Goal: Task Accomplishment & Management: Manage account settings

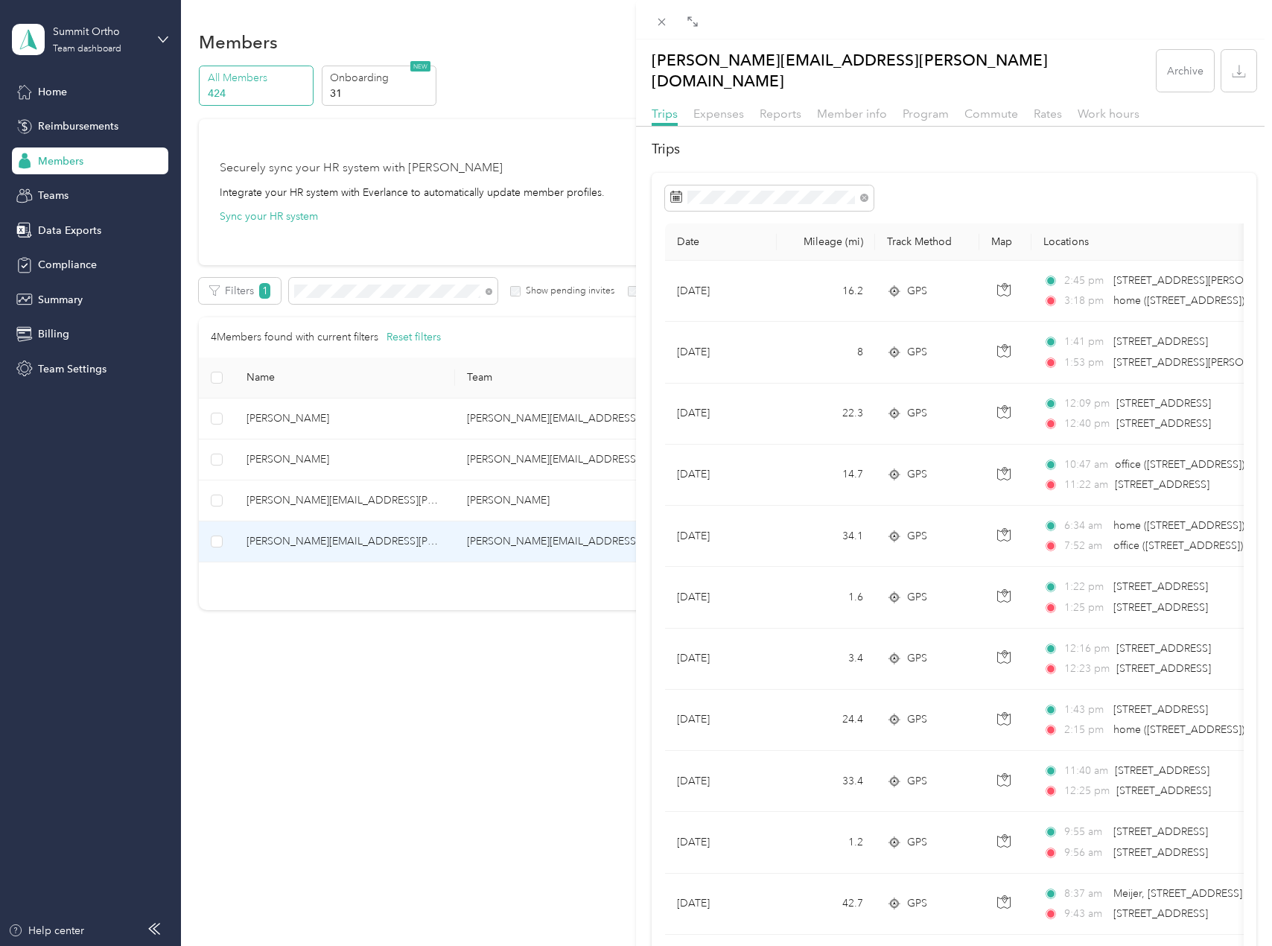
drag, startPoint x: 521, startPoint y: 205, endPoint x: 448, endPoint y: 267, distance: 96.2
click at [521, 206] on div "[PERSON_NAME][EMAIL_ADDRESS][PERSON_NAME][DOMAIN_NAME] Archive Trips Expenses R…" at bounding box center [636, 473] width 1272 height 946
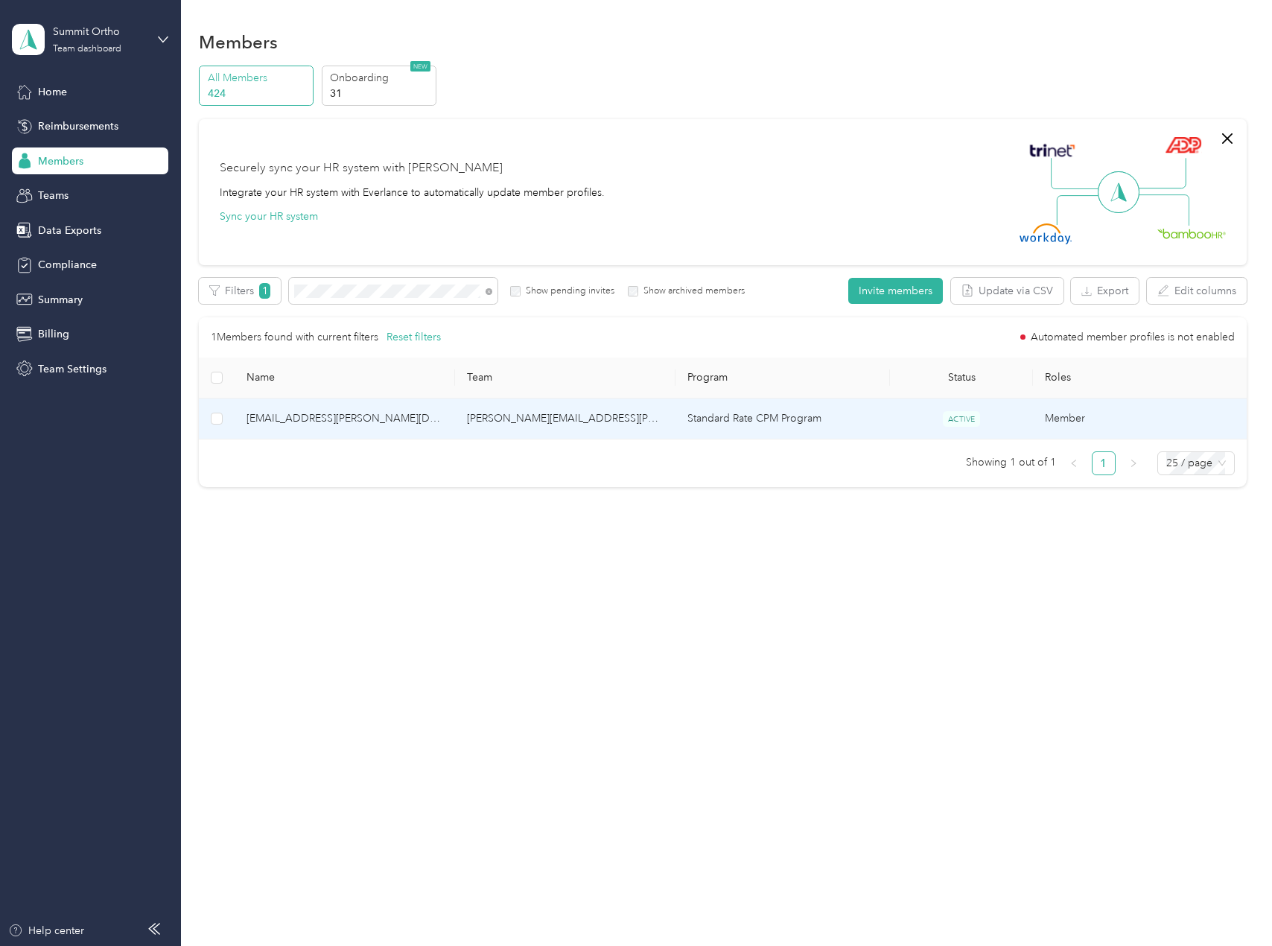
click at [363, 429] on td "[EMAIL_ADDRESS][PERSON_NAME][DOMAIN_NAME]" at bounding box center [345, 419] width 221 height 41
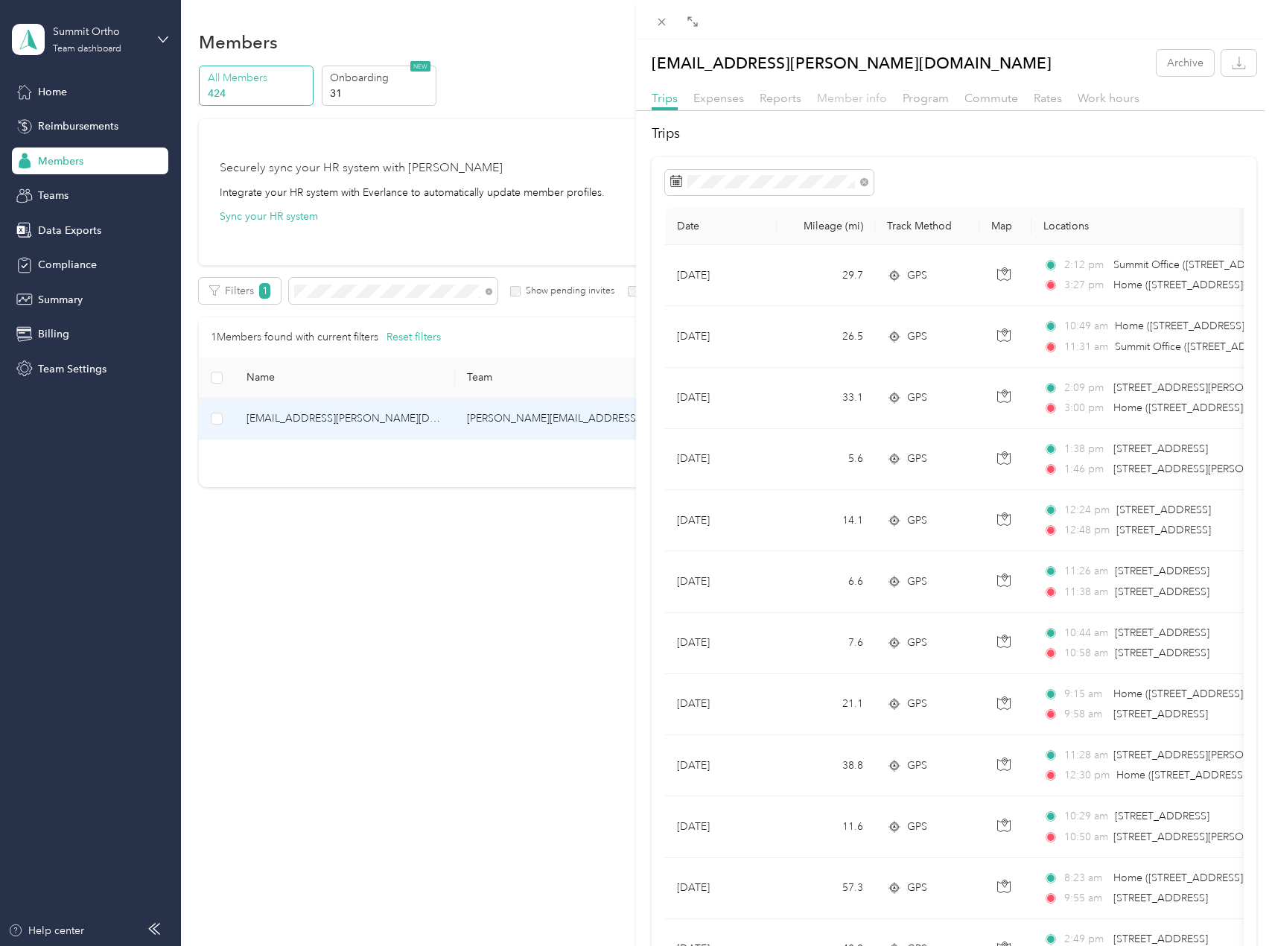
click at [844, 100] on span "Member info" at bounding box center [852, 98] width 70 height 14
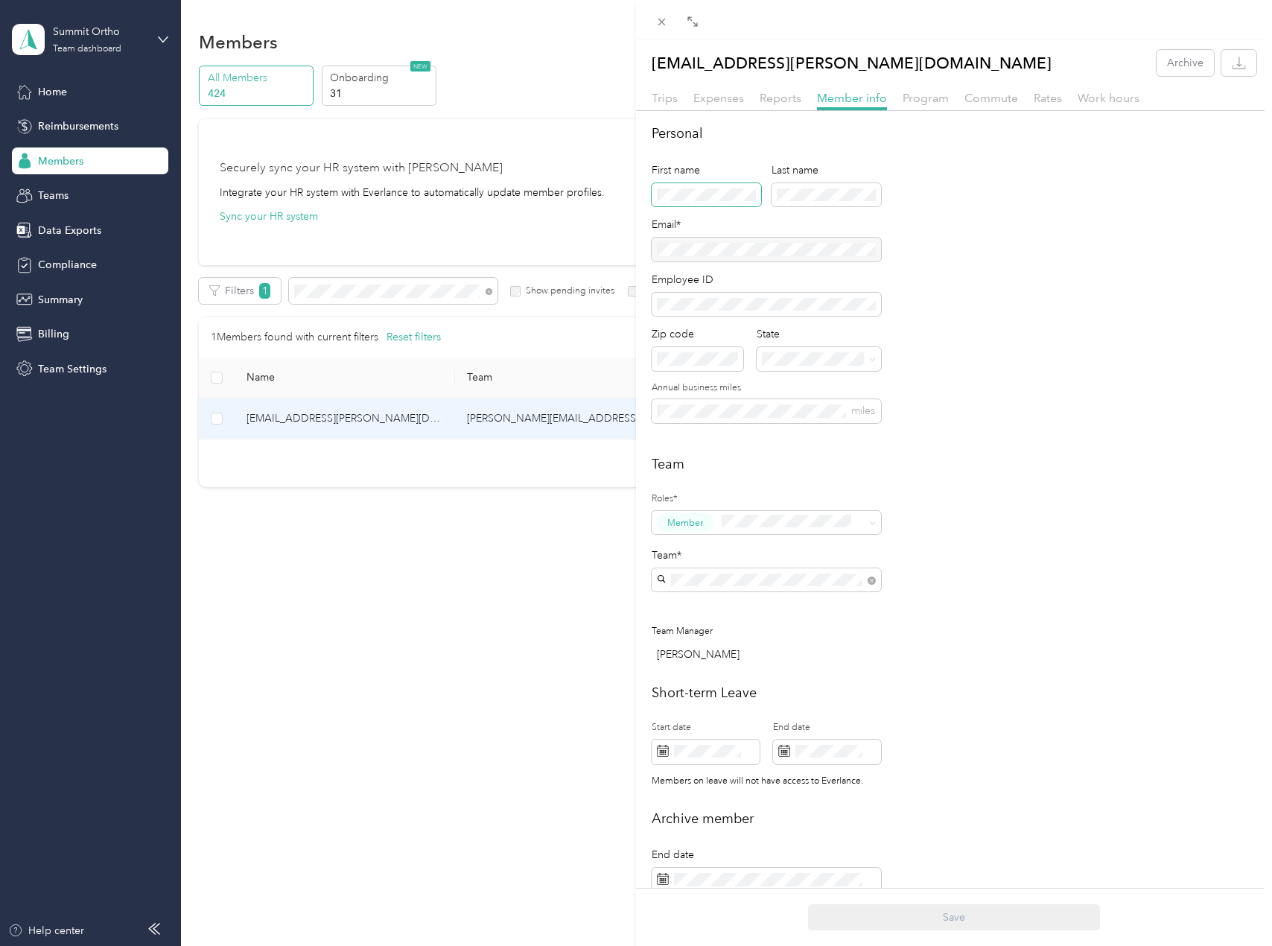
click at [732, 201] on span at bounding box center [707, 195] width 110 height 24
click at [808, 904] on button "Save" at bounding box center [954, 917] width 292 height 26
click at [390, 294] on div "[PERSON_NAME] Archive Trips Expenses Reports Member info Program Commute Rates …" at bounding box center [636, 473] width 1272 height 946
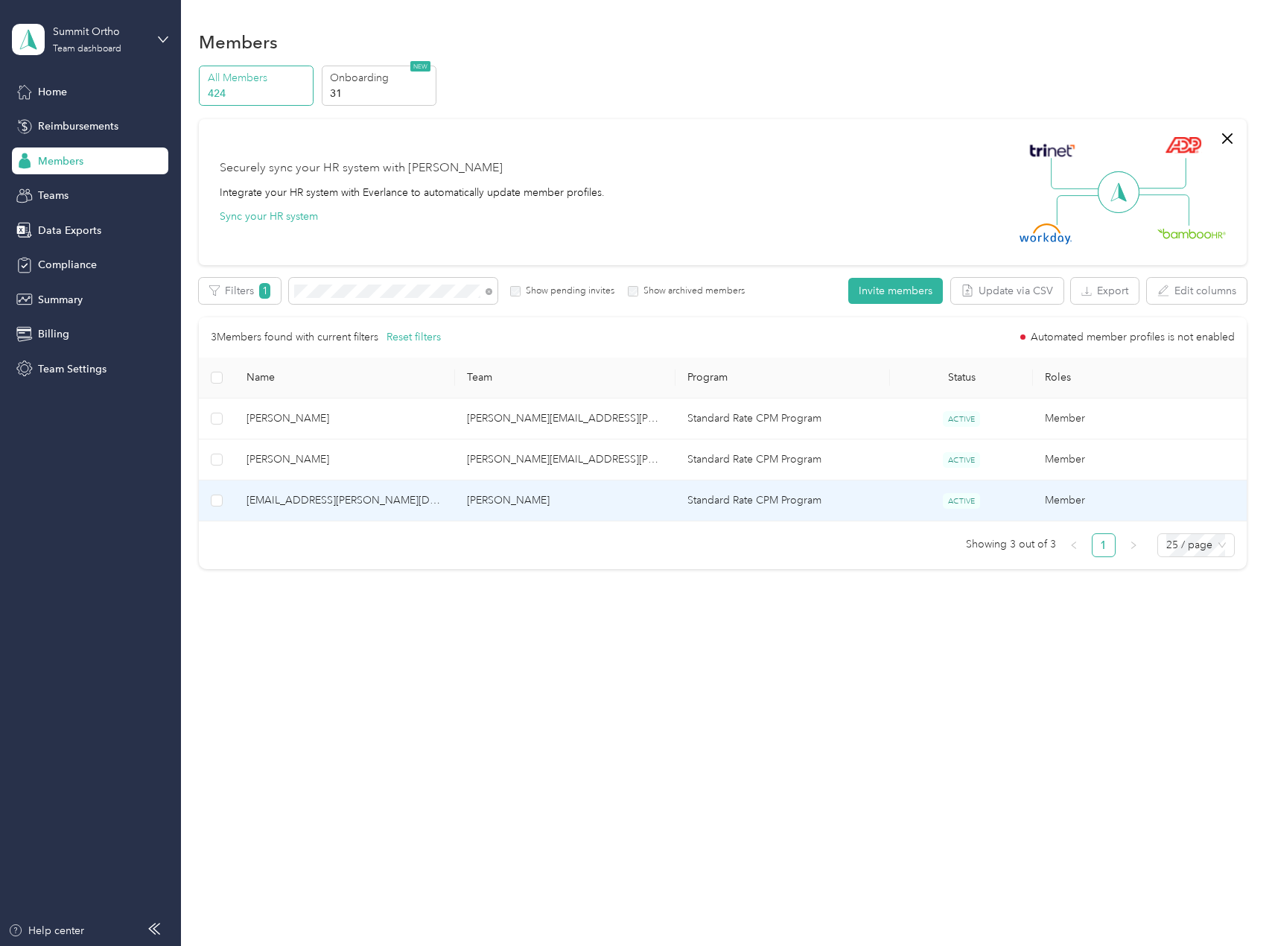
click at [367, 502] on span "[EMAIL_ADDRESS][PERSON_NAME][DOMAIN_NAME]" at bounding box center [345, 500] width 197 height 16
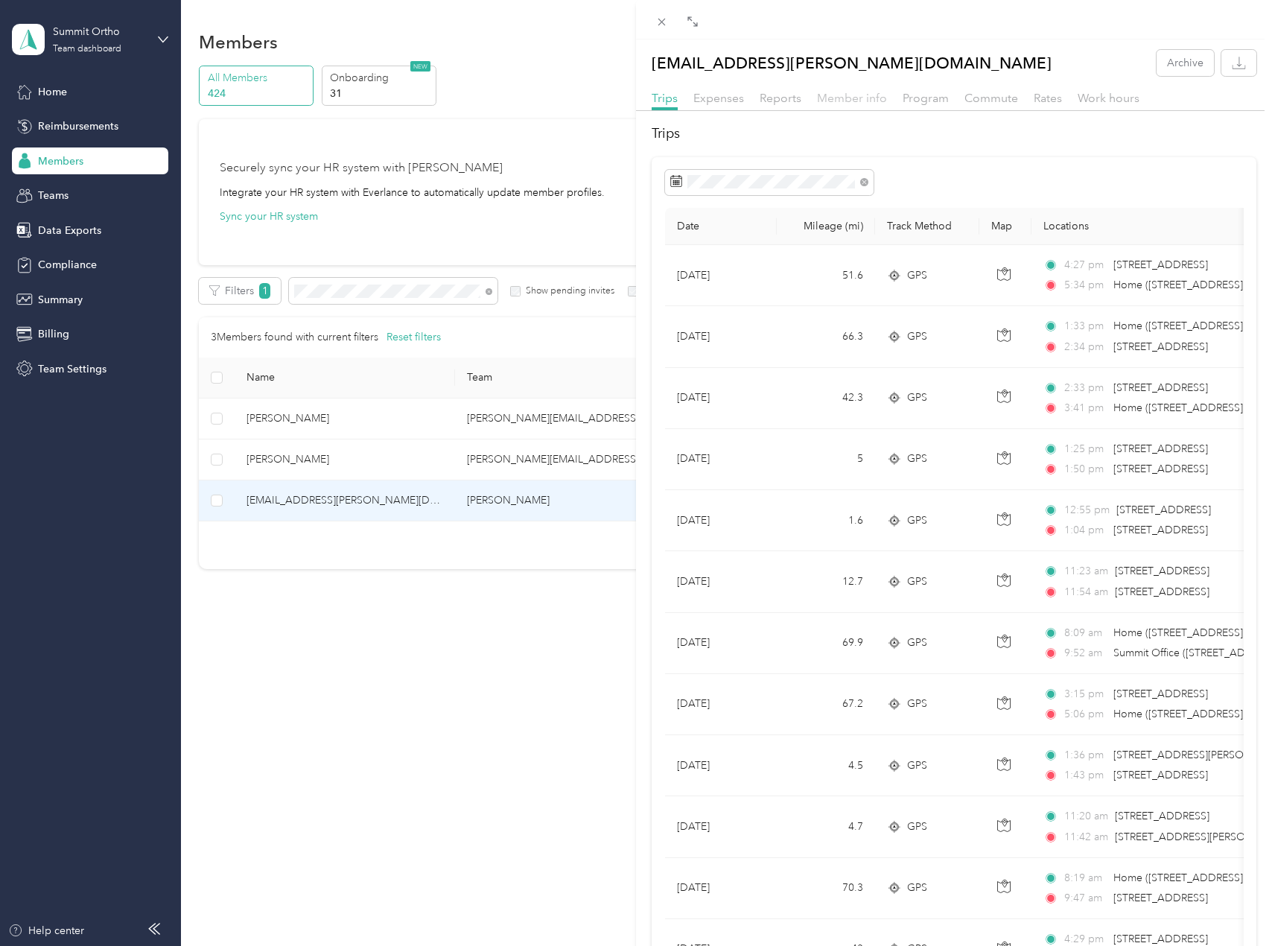
click at [853, 98] on span "Member info" at bounding box center [852, 98] width 70 height 14
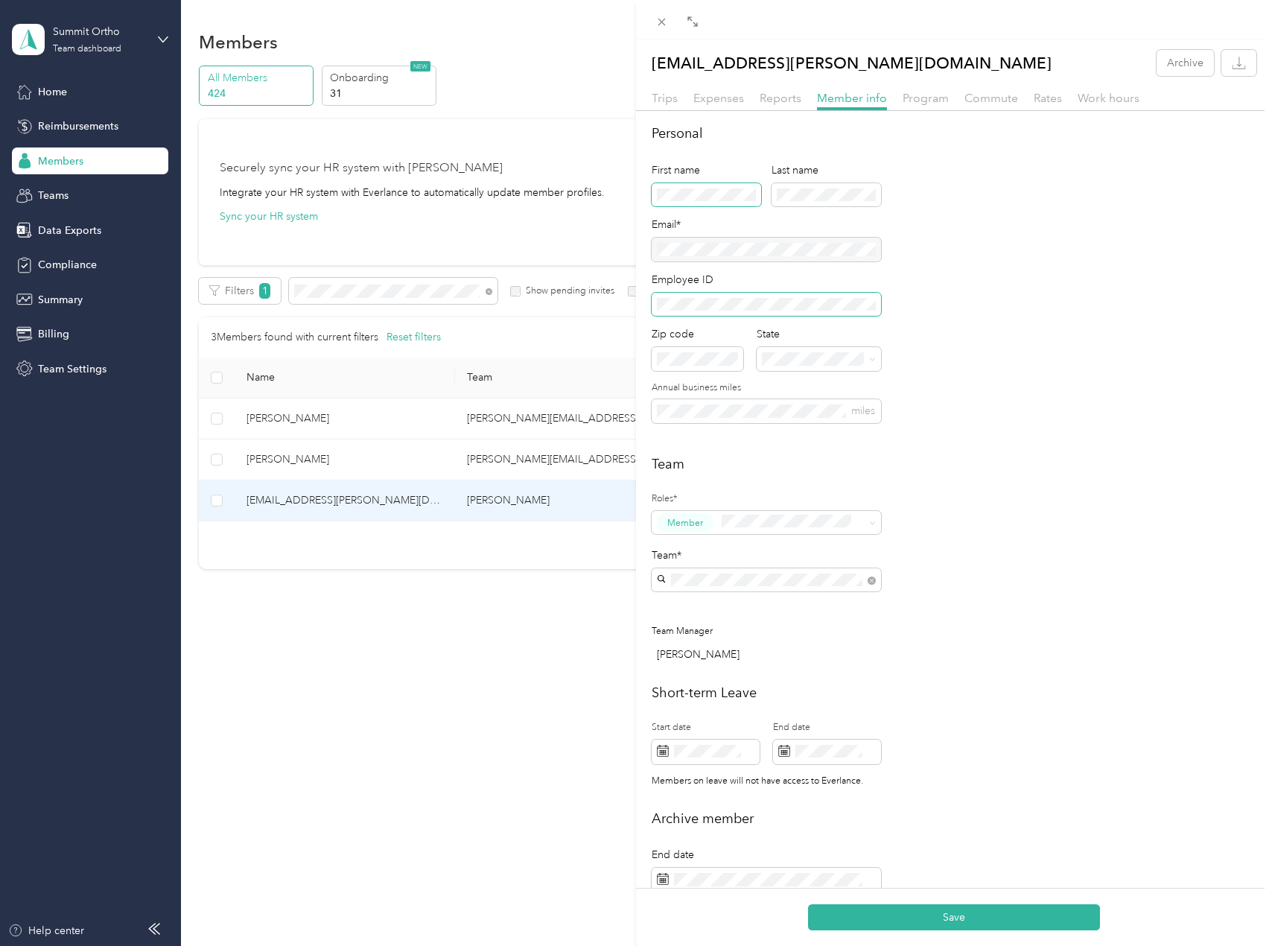
click at [808, 904] on button "Save" at bounding box center [954, 917] width 292 height 26
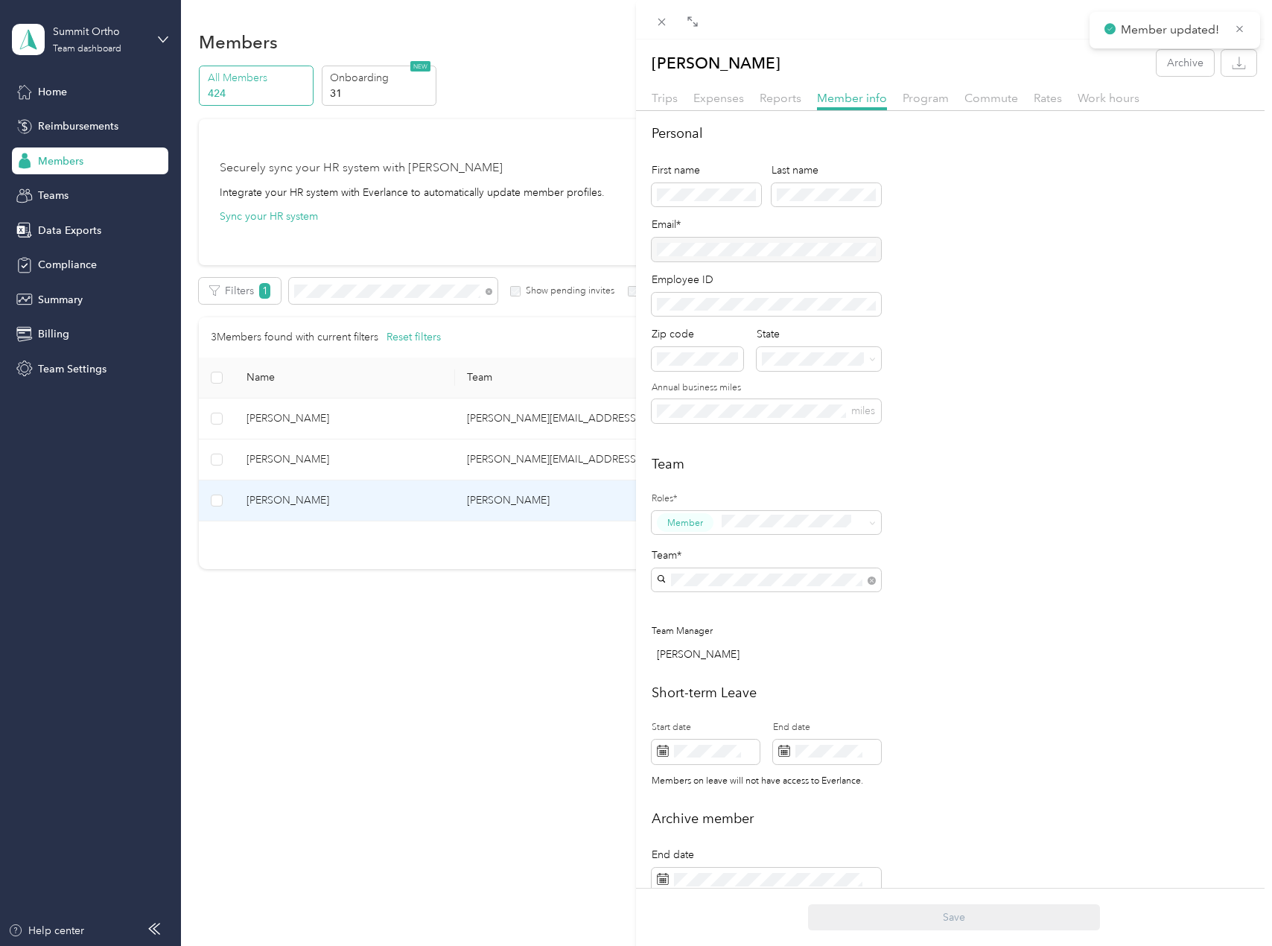
click at [472, 283] on div "[PERSON_NAME] Archive Trips Expenses Reports Member info Program Commute Rates …" at bounding box center [636, 473] width 1272 height 946
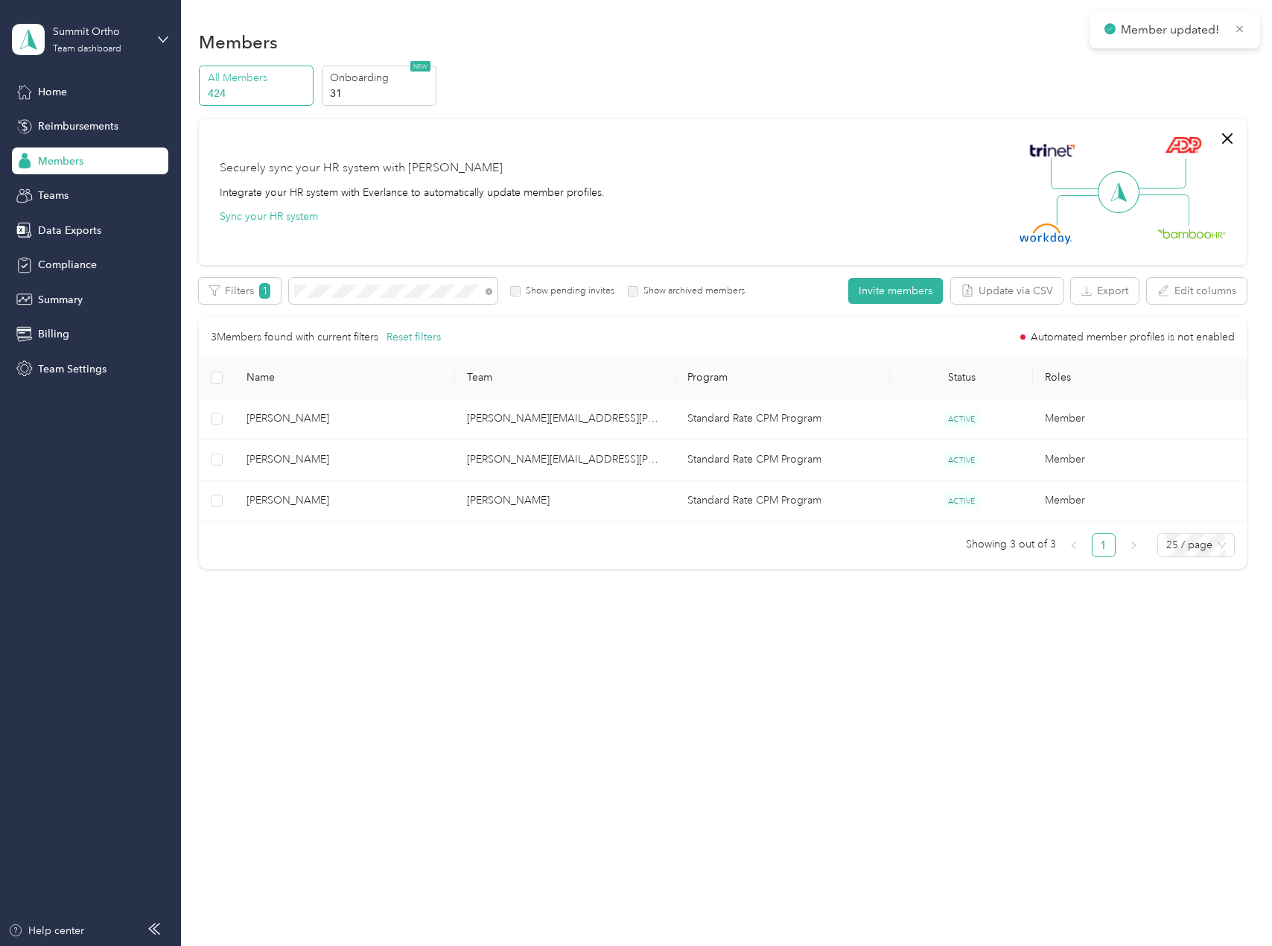
click at [421, 297] on div at bounding box center [636, 473] width 1272 height 946
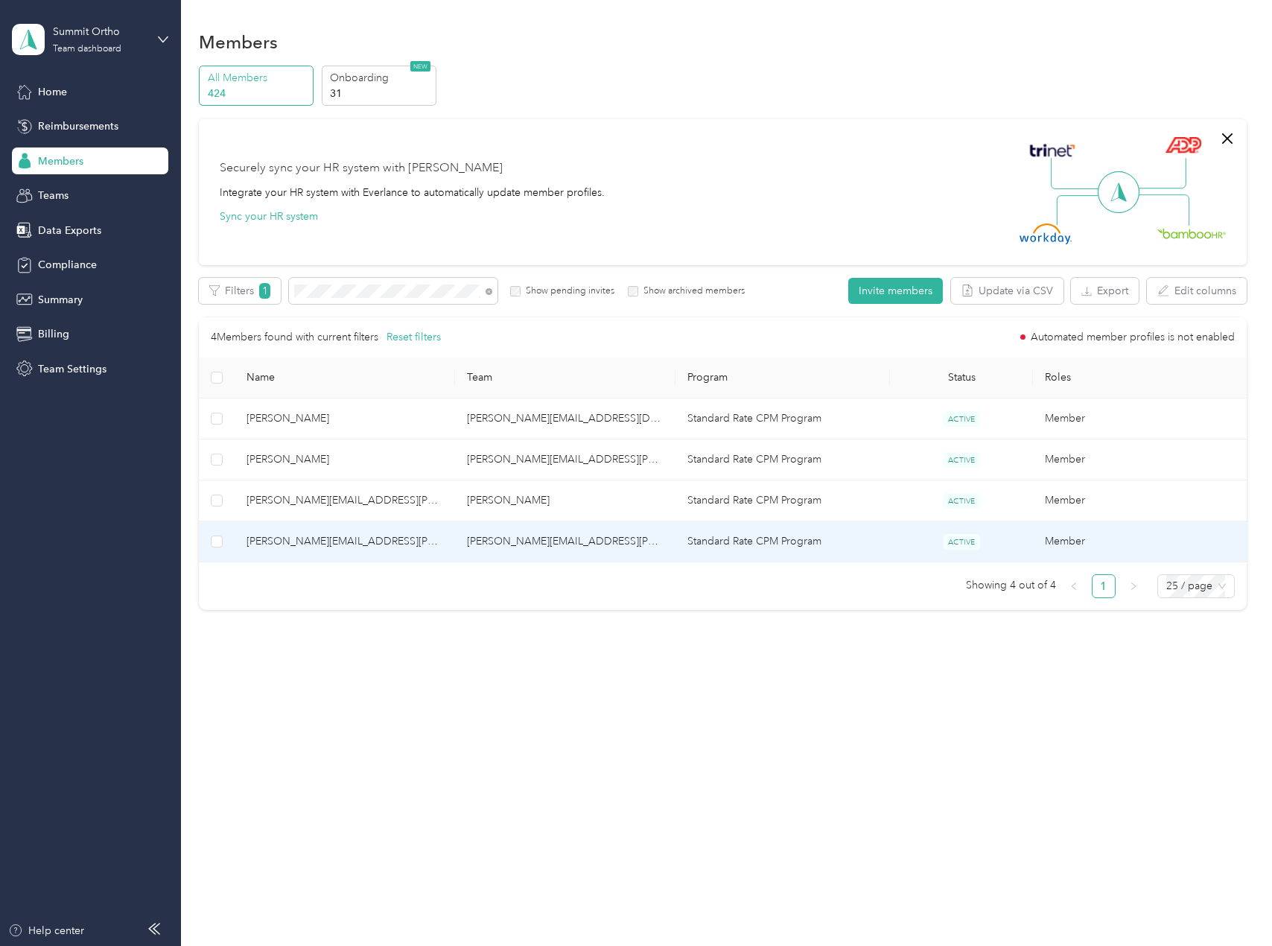
click at [377, 541] on span "[PERSON_NAME][EMAIL_ADDRESS][PERSON_NAME][DOMAIN_NAME]" at bounding box center [345, 541] width 197 height 16
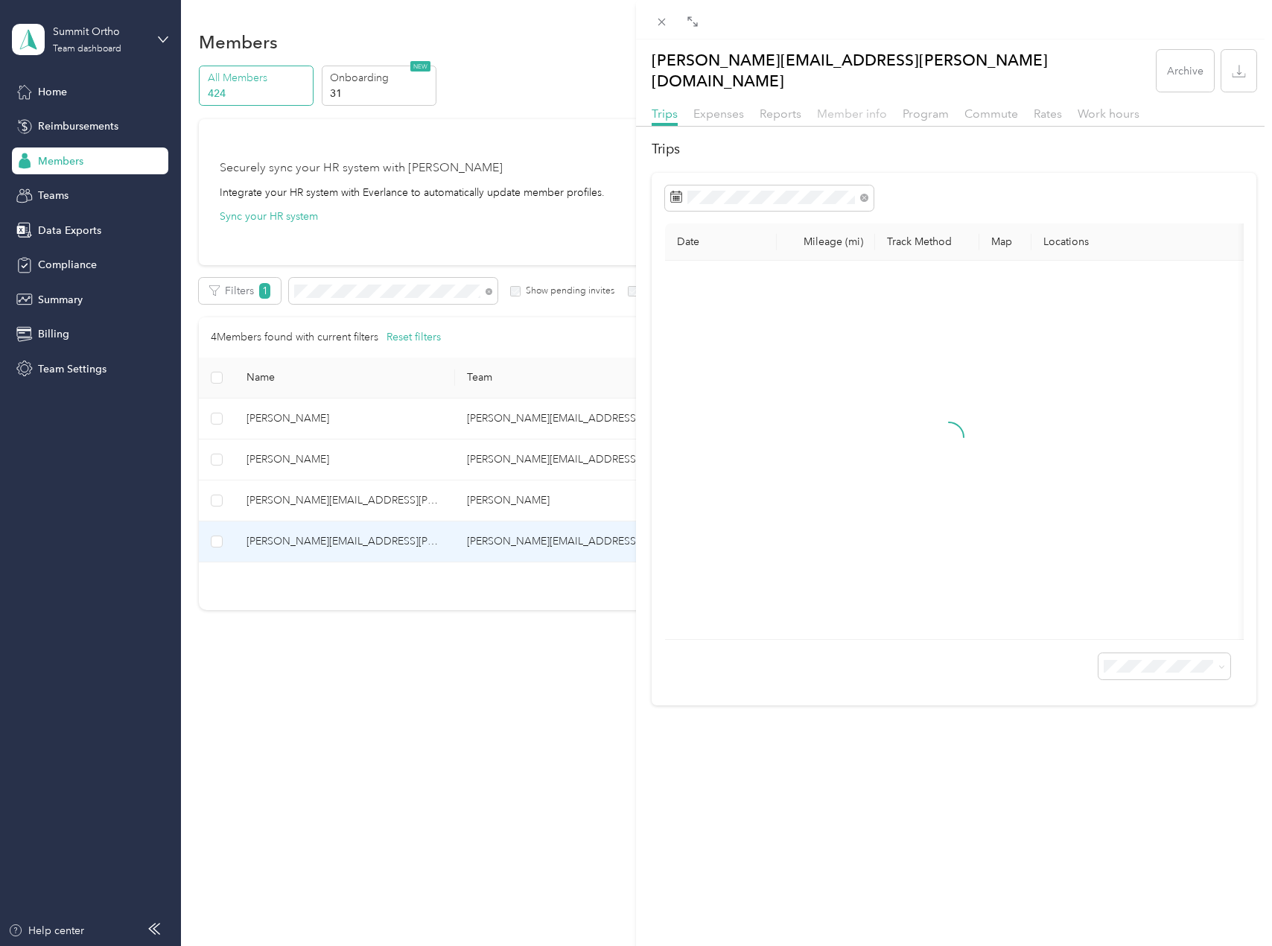
click at [857, 107] on span "Member info" at bounding box center [852, 114] width 70 height 14
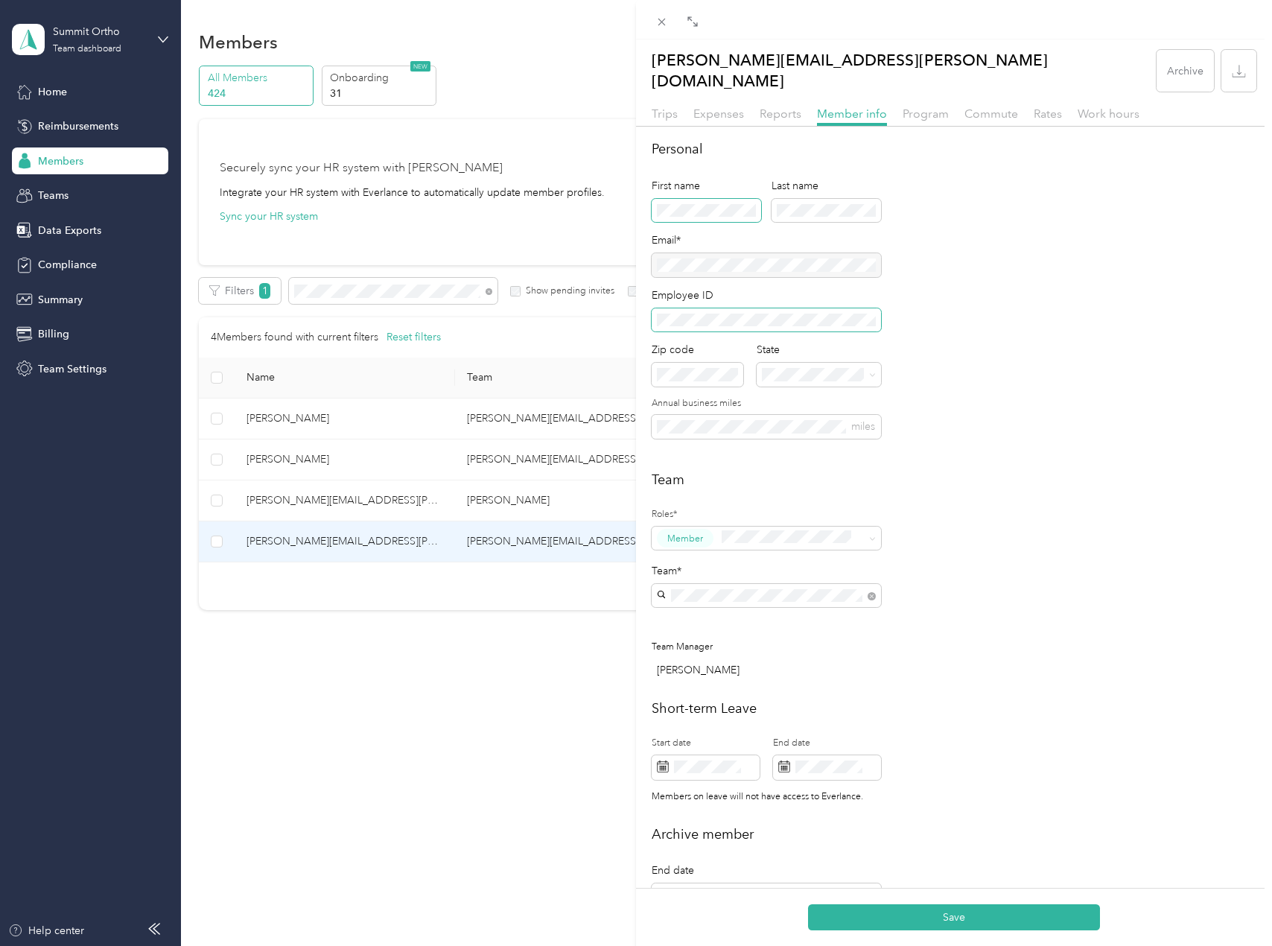
click at [808, 904] on button "Save" at bounding box center [954, 917] width 292 height 26
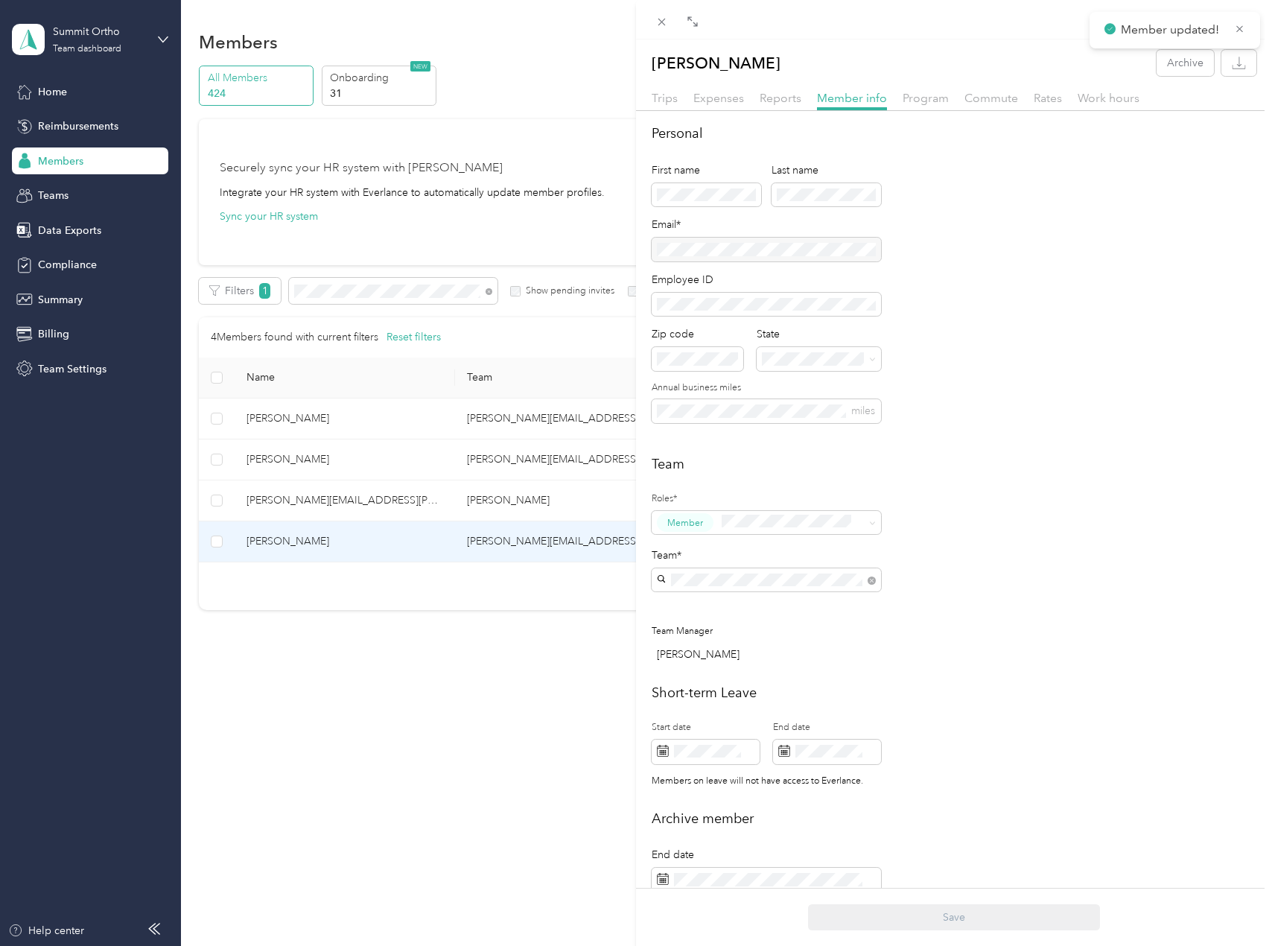
click at [404, 307] on div "[PERSON_NAME] Archive Trips Expenses Reports Member info Program Commute Rates …" at bounding box center [636, 473] width 1272 height 946
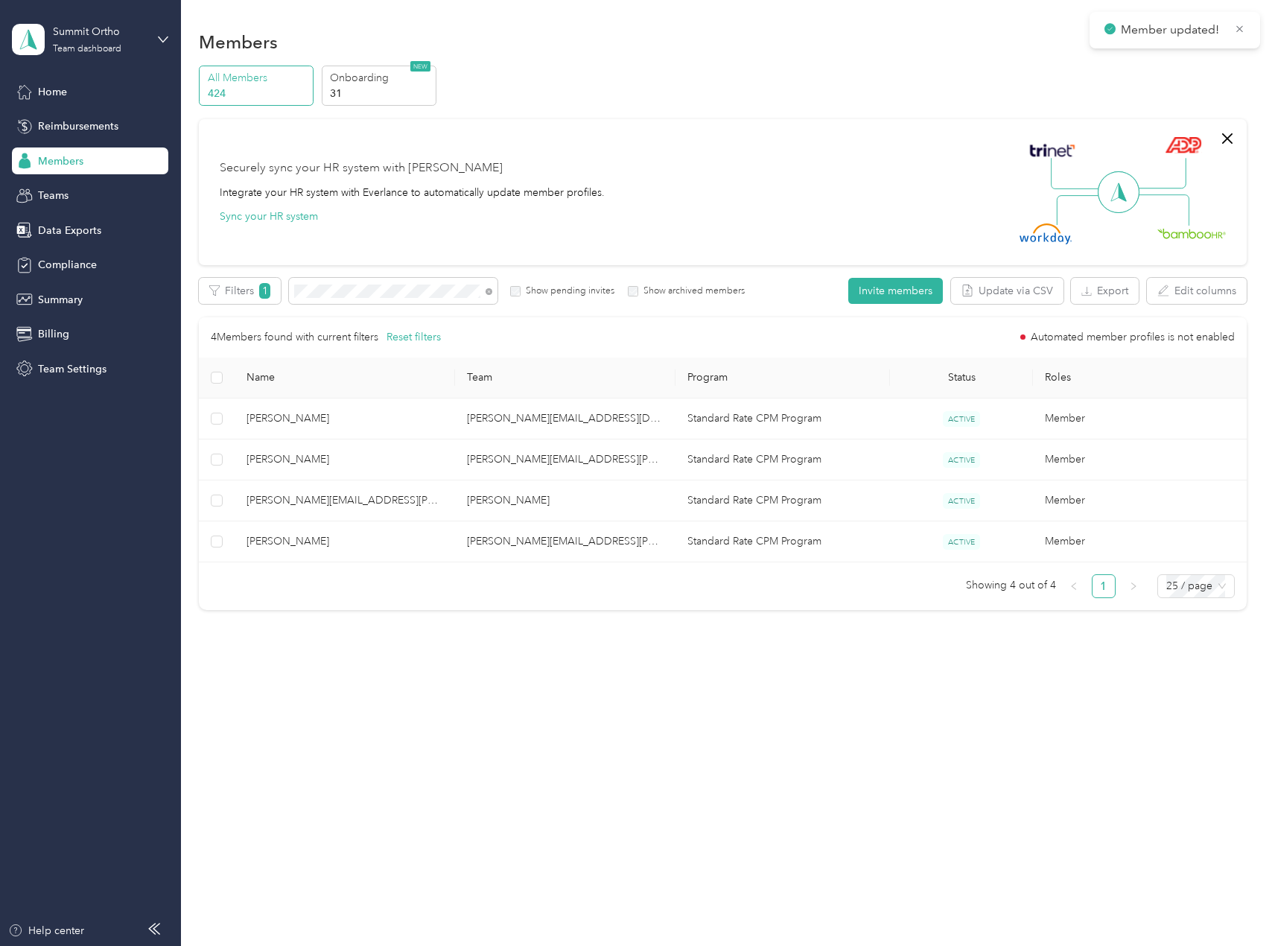
click at [411, 297] on div at bounding box center [636, 473] width 1272 height 946
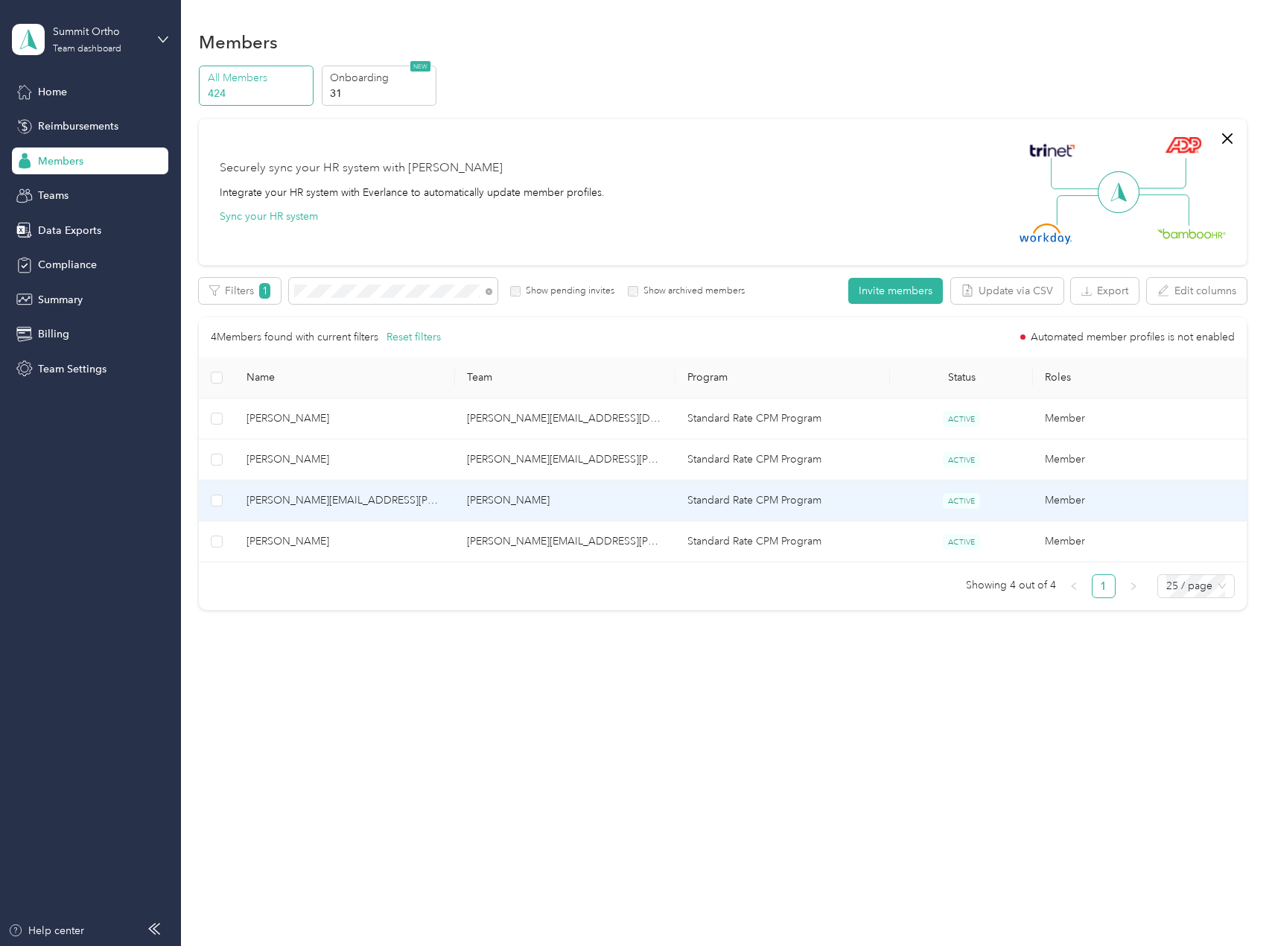
click at [331, 496] on span "[PERSON_NAME][EMAIL_ADDRESS][PERSON_NAME][DOMAIN_NAME]" at bounding box center [345, 500] width 197 height 16
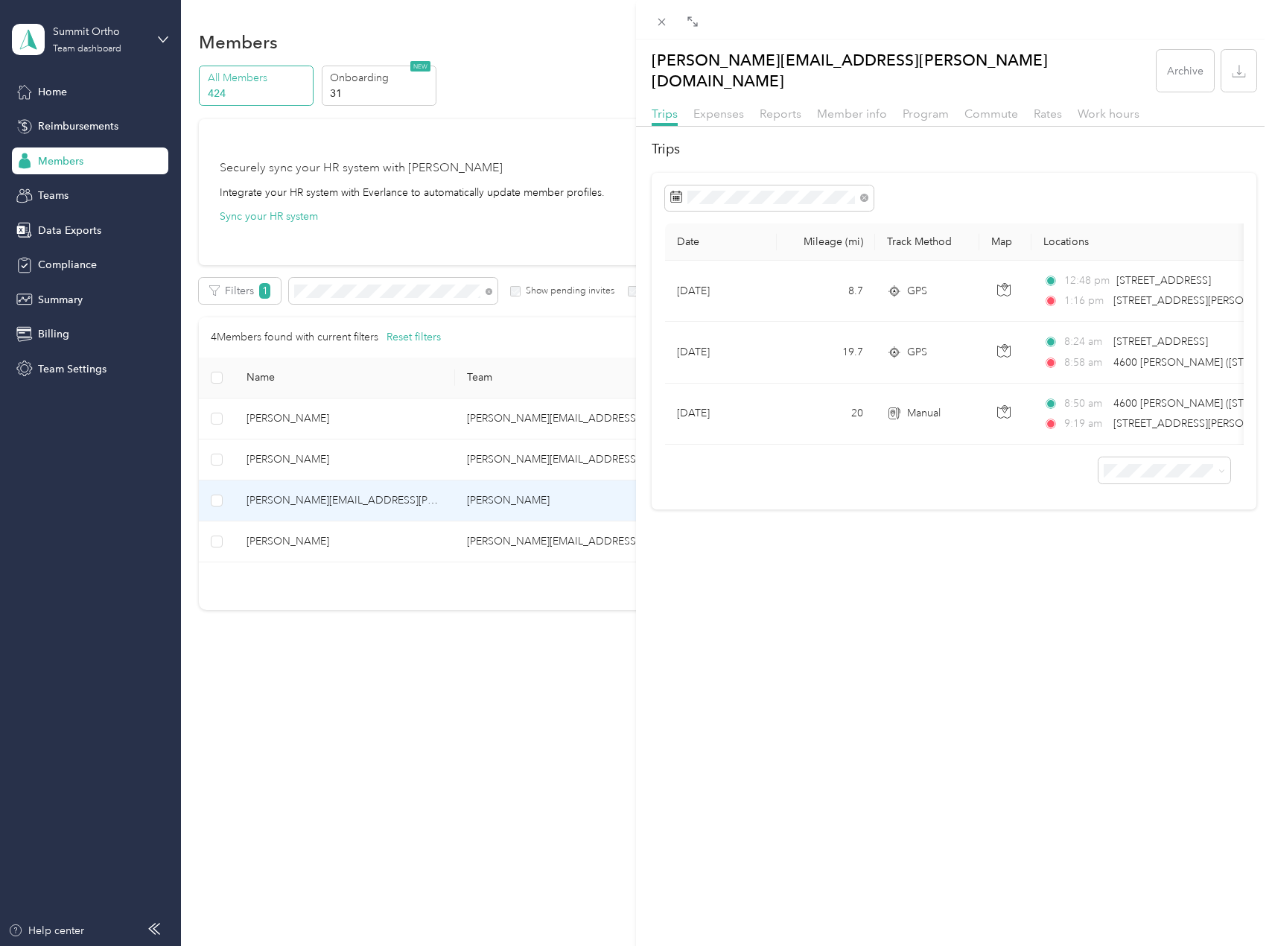
drag, startPoint x: 425, startPoint y: 366, endPoint x: 372, endPoint y: 302, distance: 82.0
click at [422, 364] on div "[PERSON_NAME][EMAIL_ADDRESS][PERSON_NAME][DOMAIN_NAME] Archive Trips Expenses R…" at bounding box center [636, 473] width 1272 height 946
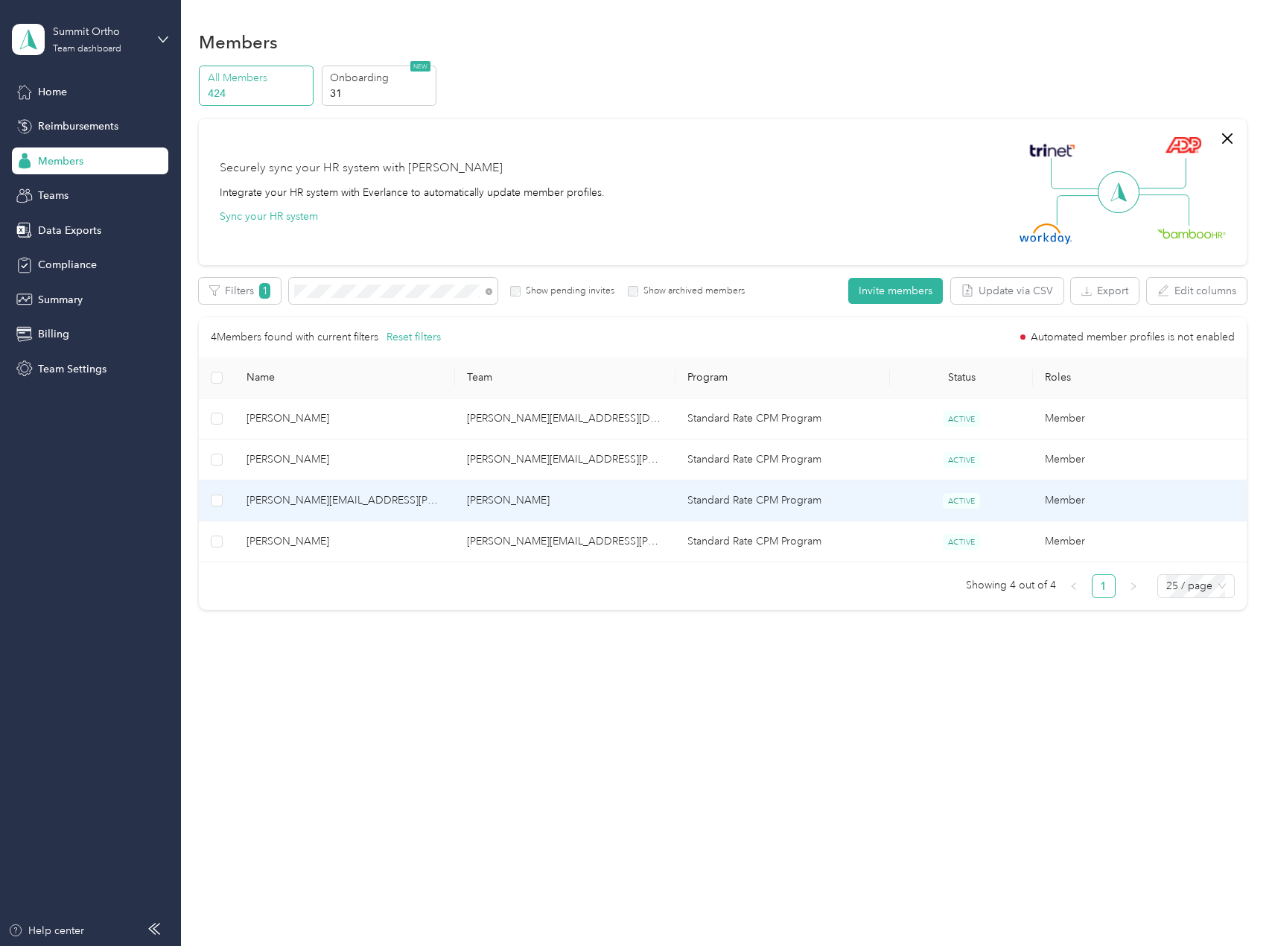
click at [363, 495] on span "[PERSON_NAME][EMAIL_ADDRESS][PERSON_NAME][DOMAIN_NAME]" at bounding box center [345, 500] width 197 height 16
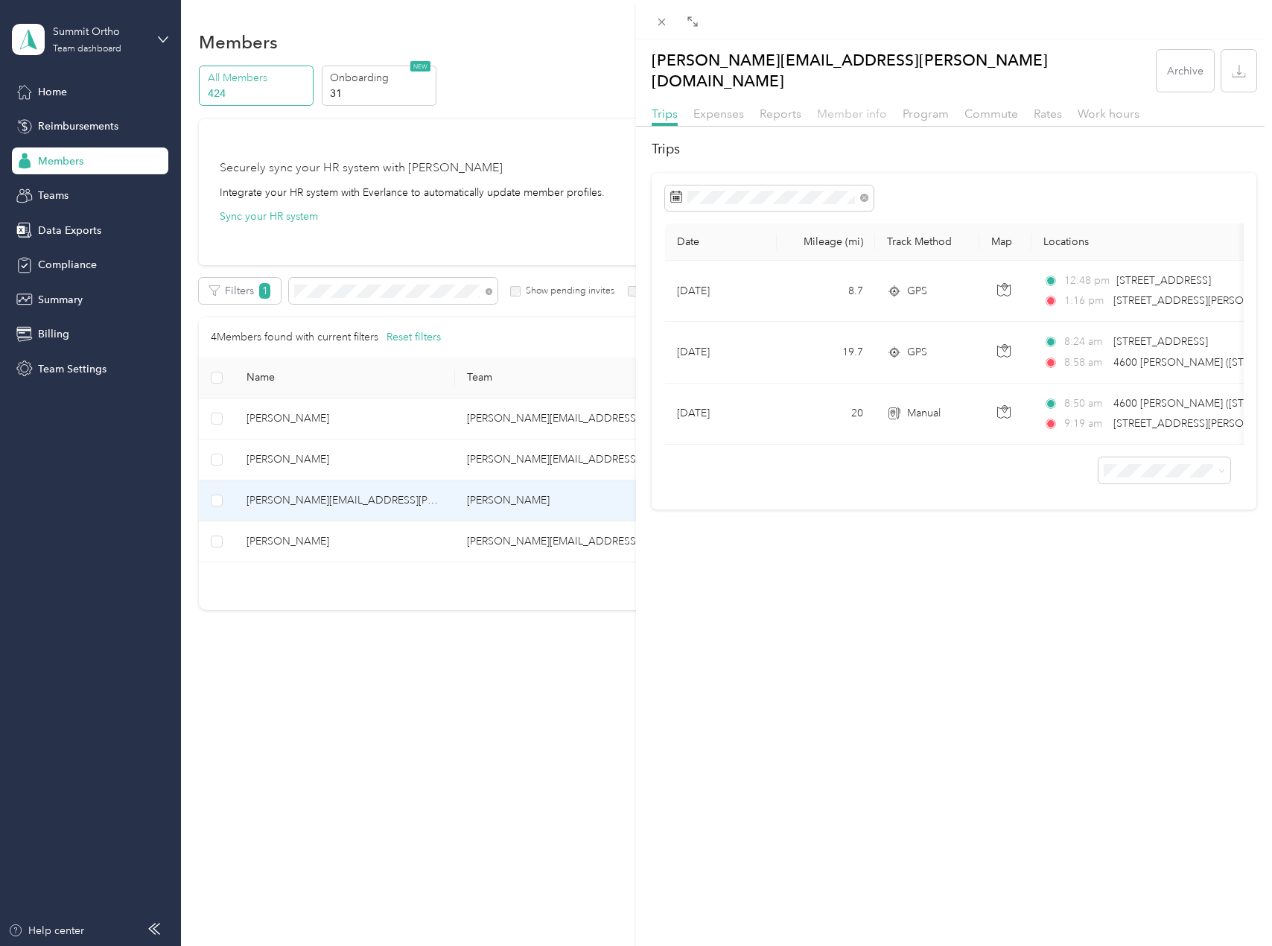
click at [827, 107] on span "Member info" at bounding box center [852, 114] width 70 height 14
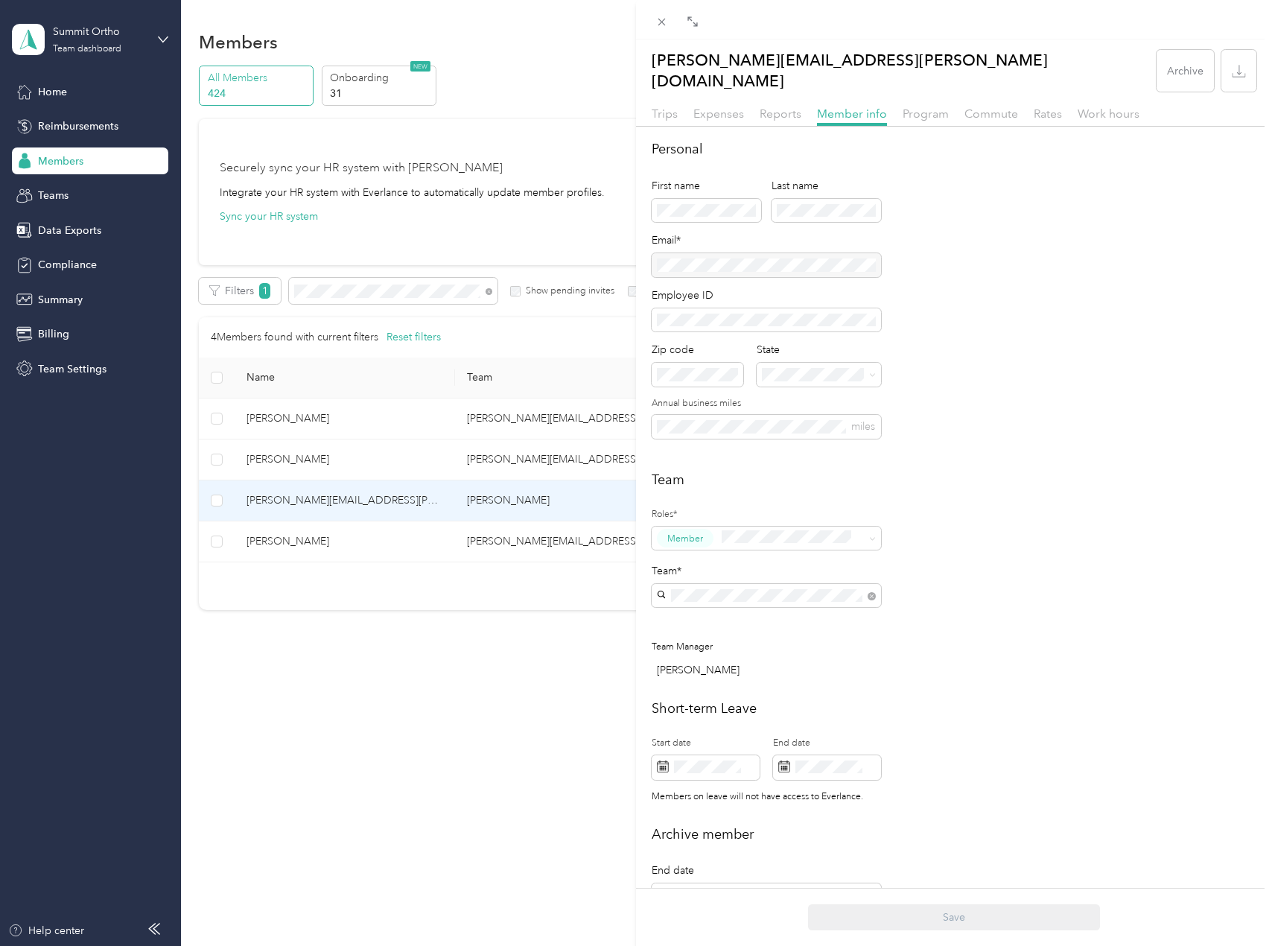
drag, startPoint x: 527, startPoint y: 301, endPoint x: 483, endPoint y: 267, distance: 55.9
click at [525, 299] on div "[PERSON_NAME][EMAIL_ADDRESS][PERSON_NAME][DOMAIN_NAME] Archive Trips Expenses R…" at bounding box center [636, 473] width 1272 height 946
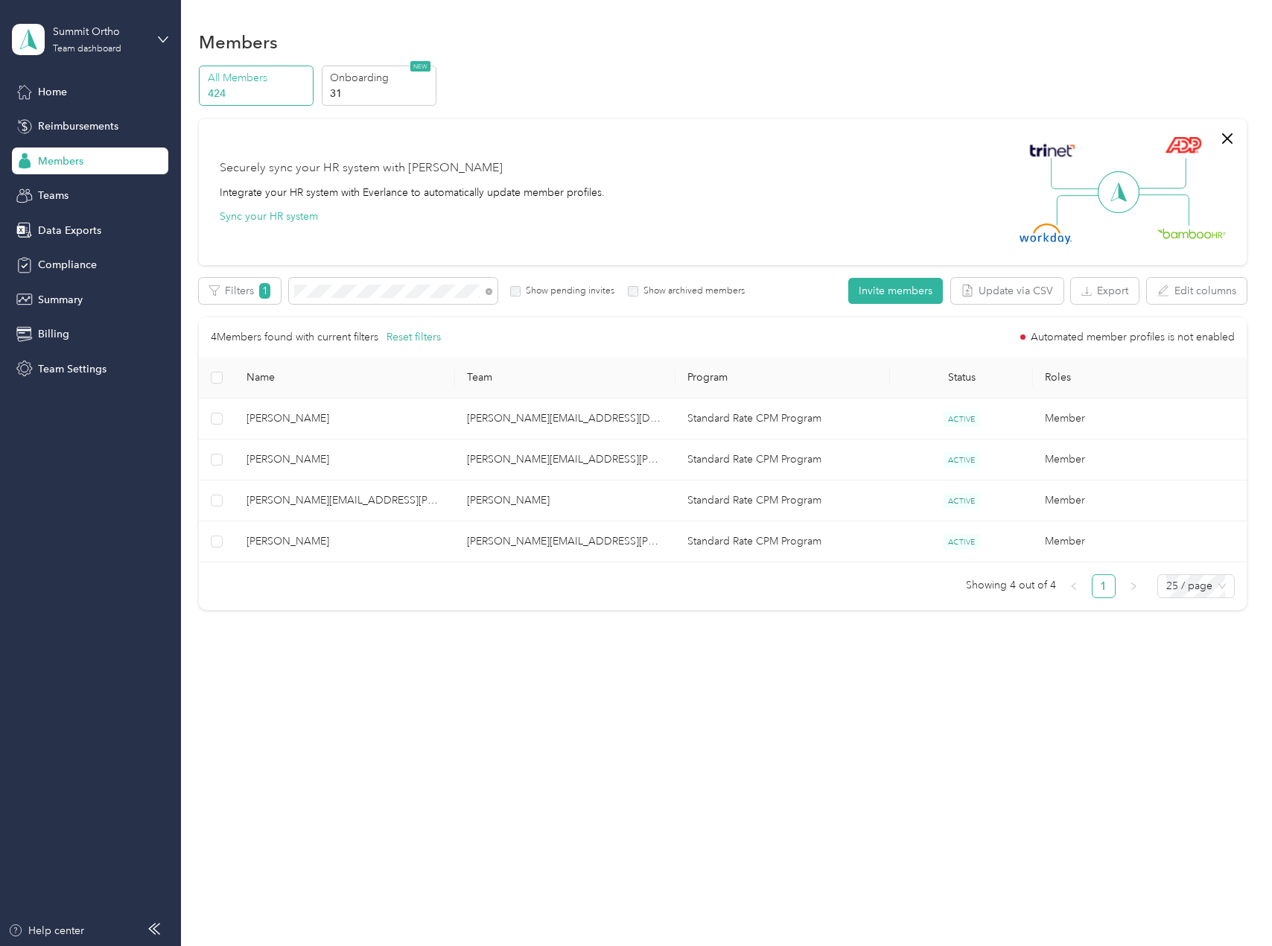
click at [378, 285] on div at bounding box center [636, 473] width 1272 height 946
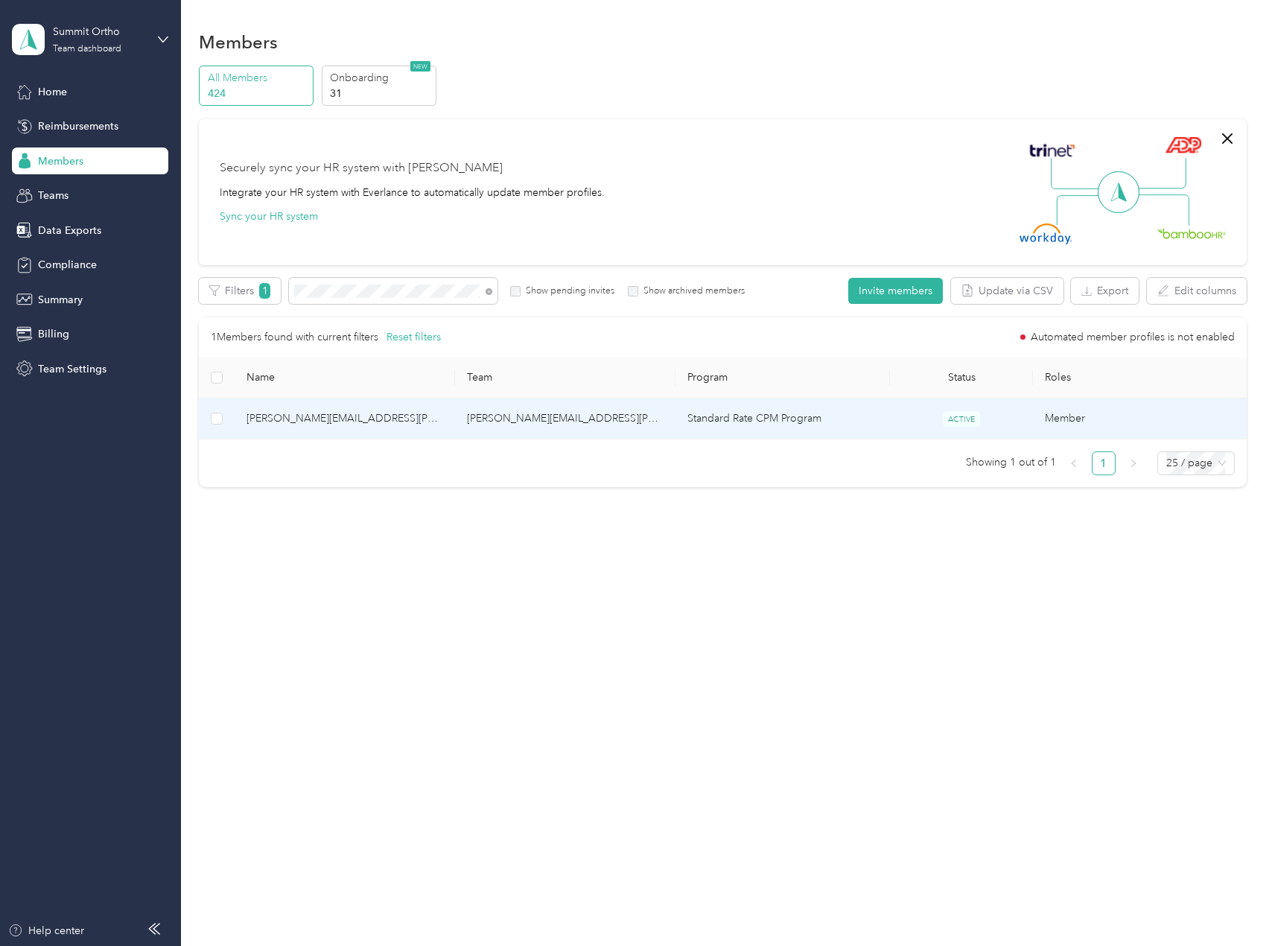
click at [393, 417] on span "[PERSON_NAME][EMAIL_ADDRESS][PERSON_NAME][DOMAIN_NAME]" at bounding box center [345, 418] width 197 height 16
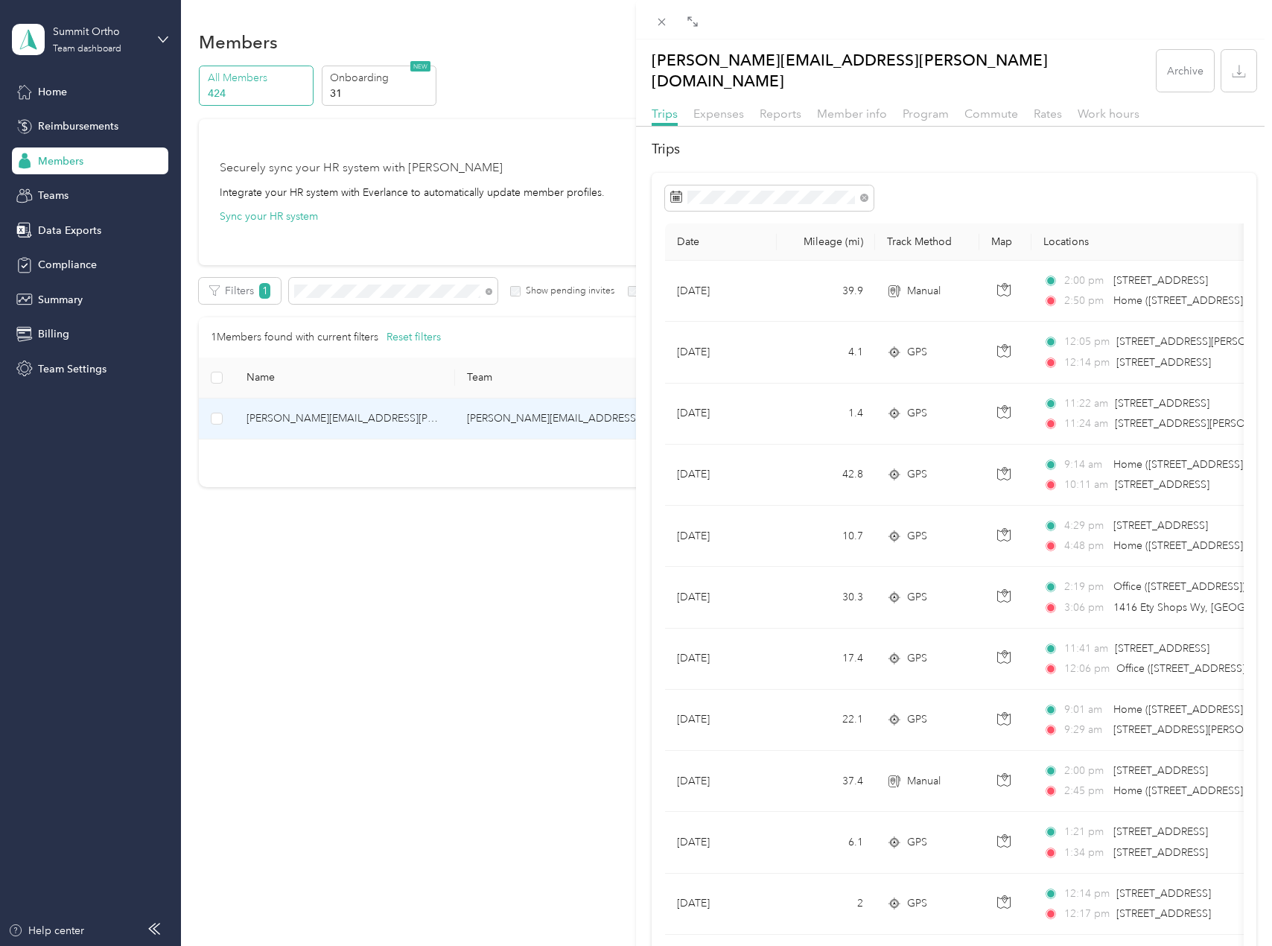
click at [866, 109] on div "Trips Expenses Reports Member info Program Commute Rates Work hours" at bounding box center [954, 116] width 636 height 22
click at [866, 106] on div "Member info" at bounding box center [852, 114] width 70 height 19
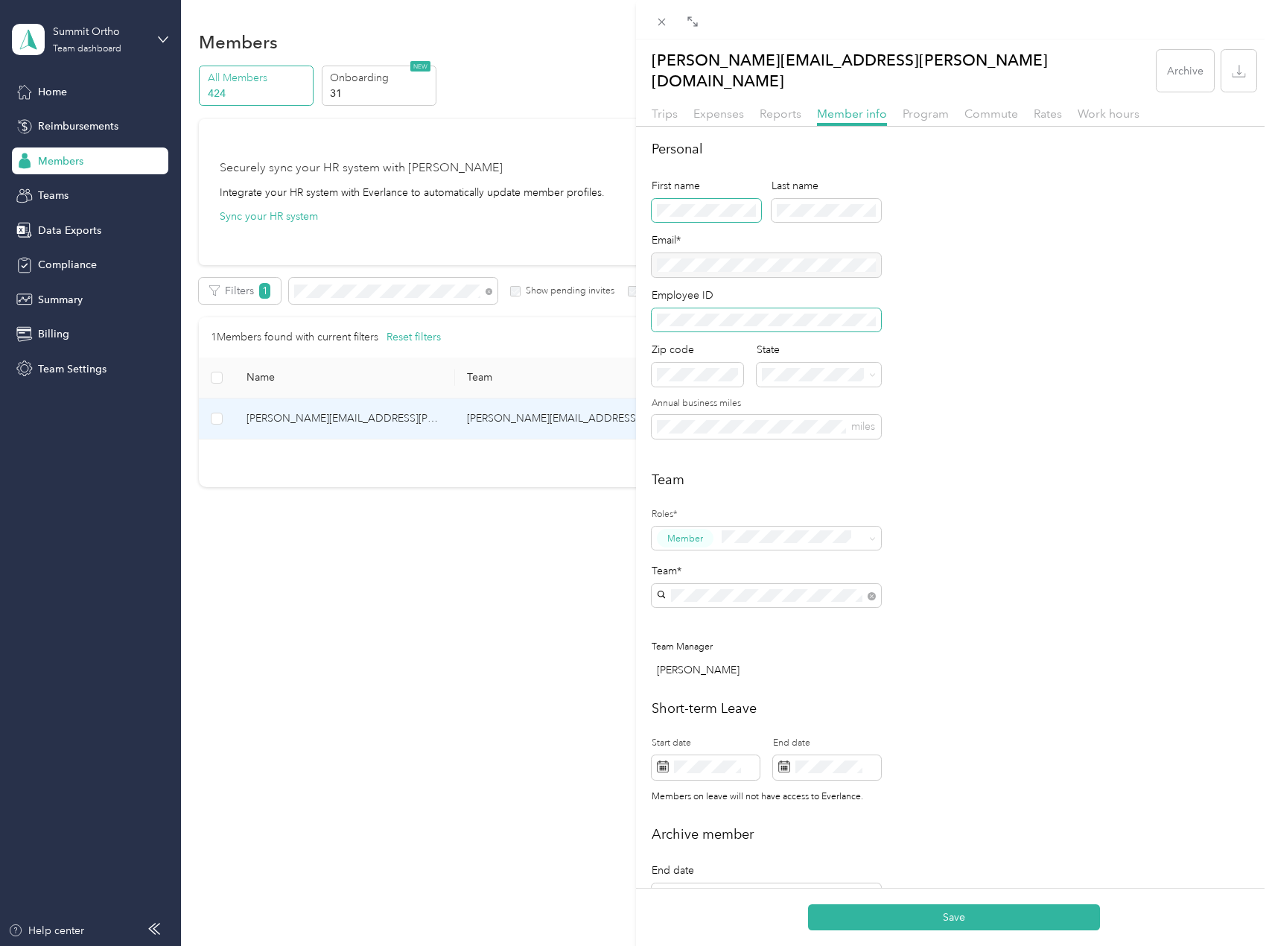
click at [808, 904] on button "Save" at bounding box center [954, 917] width 292 height 26
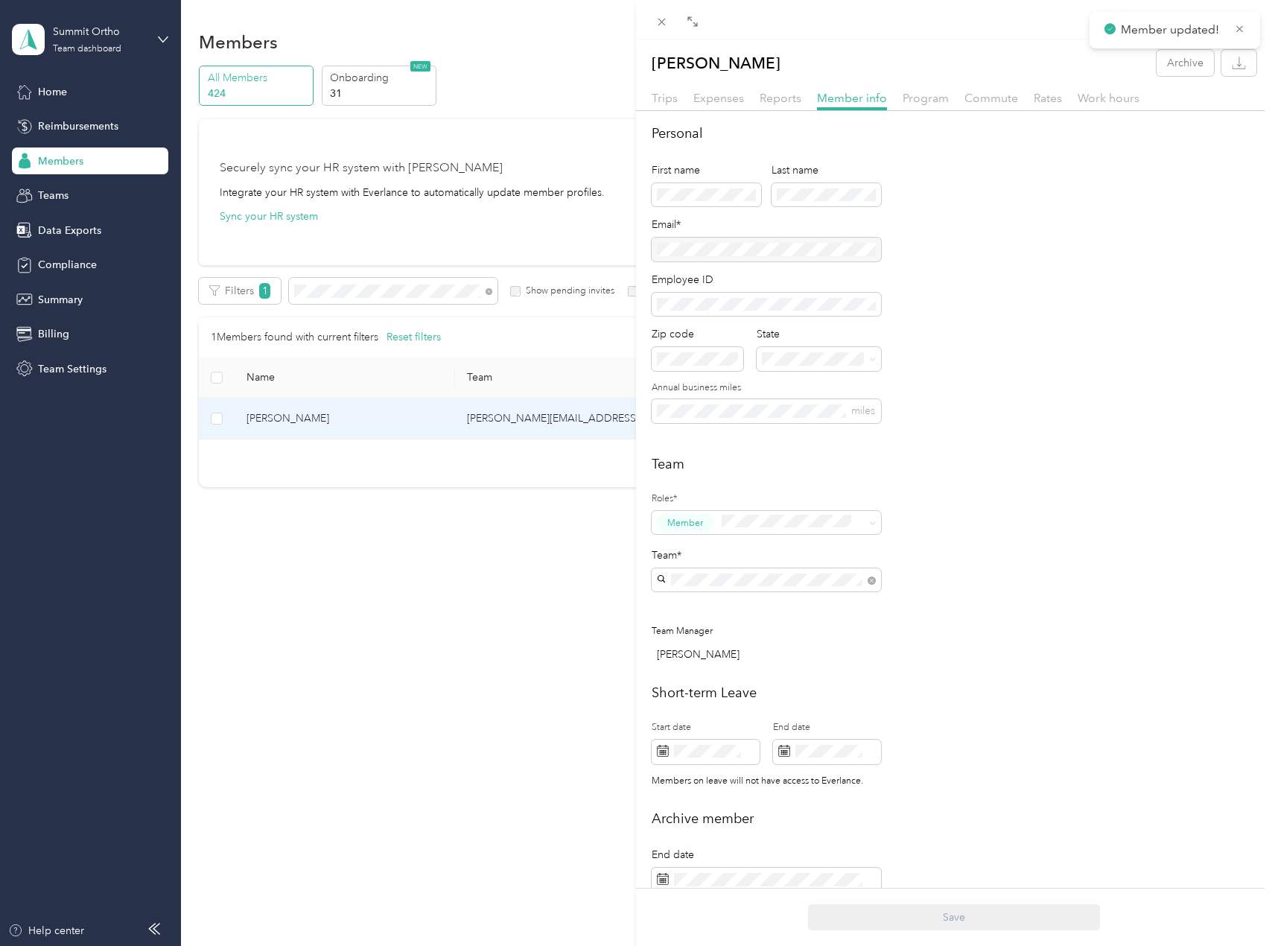
click at [398, 313] on div "[PERSON_NAME] Archive Trips Expenses Reports Member info Program Commute Rates …" at bounding box center [636, 473] width 1272 height 946
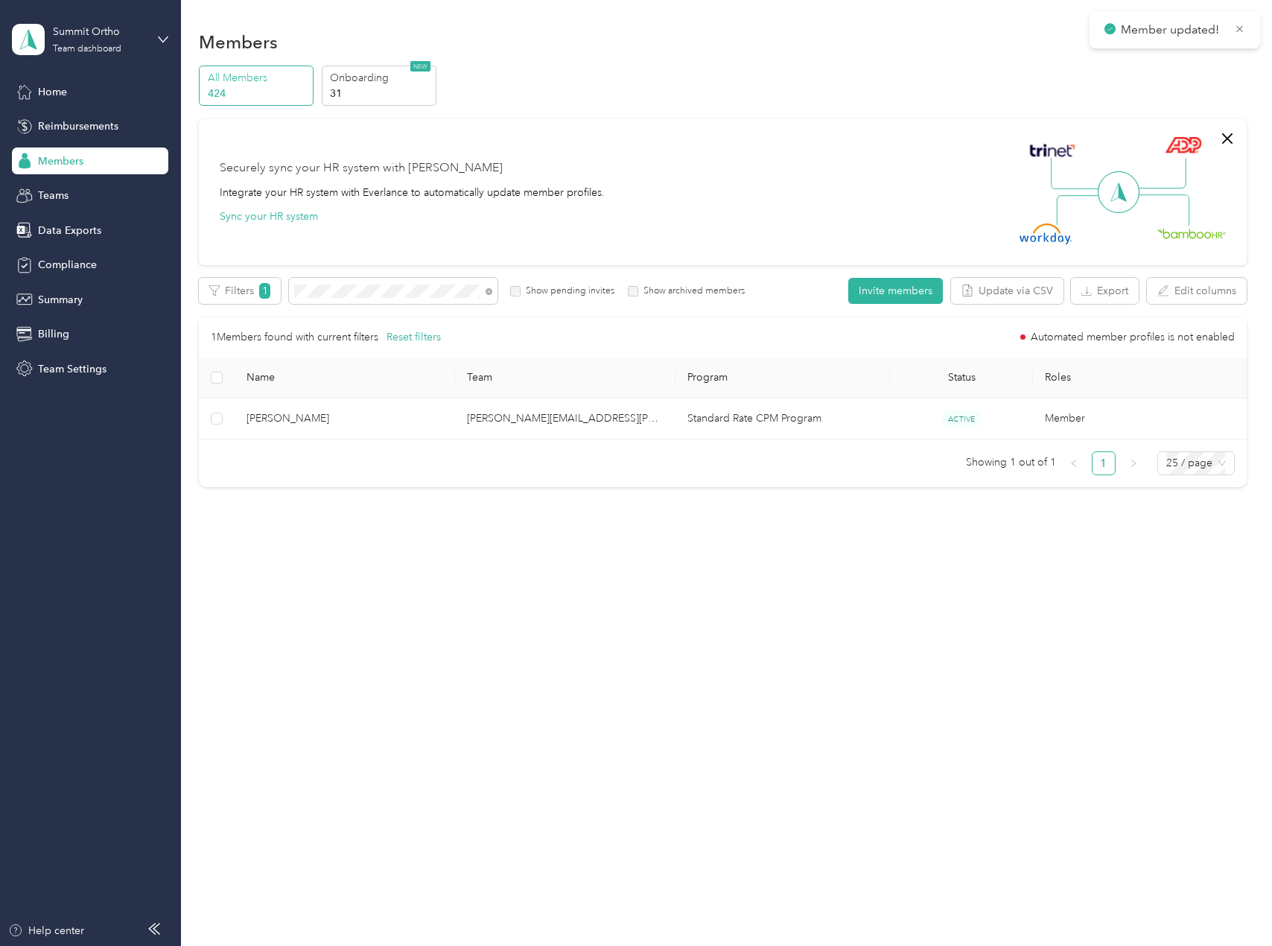
click at [409, 297] on div at bounding box center [636, 473] width 1272 height 946
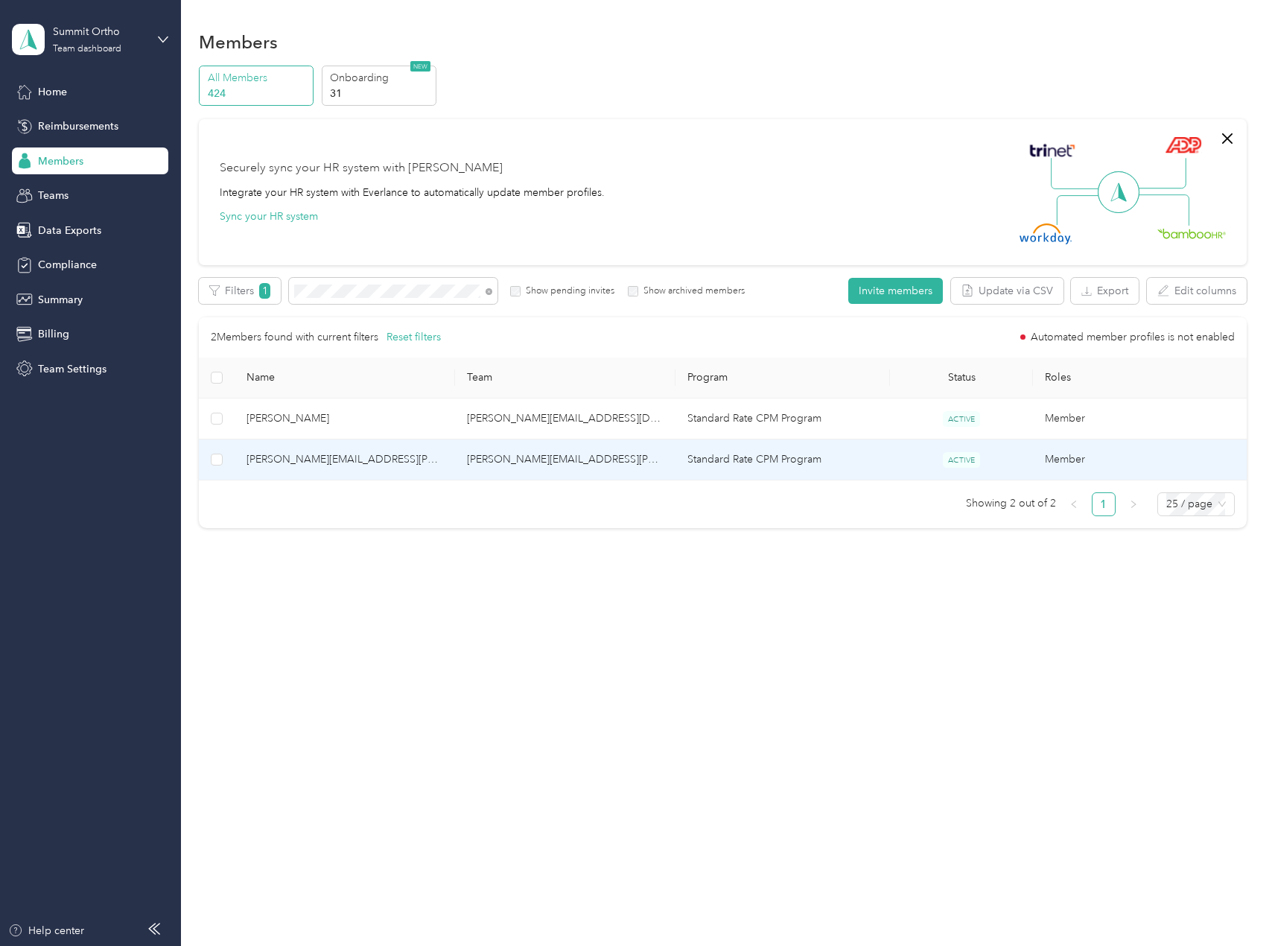
click at [346, 478] on td "[PERSON_NAME][EMAIL_ADDRESS][PERSON_NAME][DOMAIN_NAME]" at bounding box center [345, 460] width 221 height 41
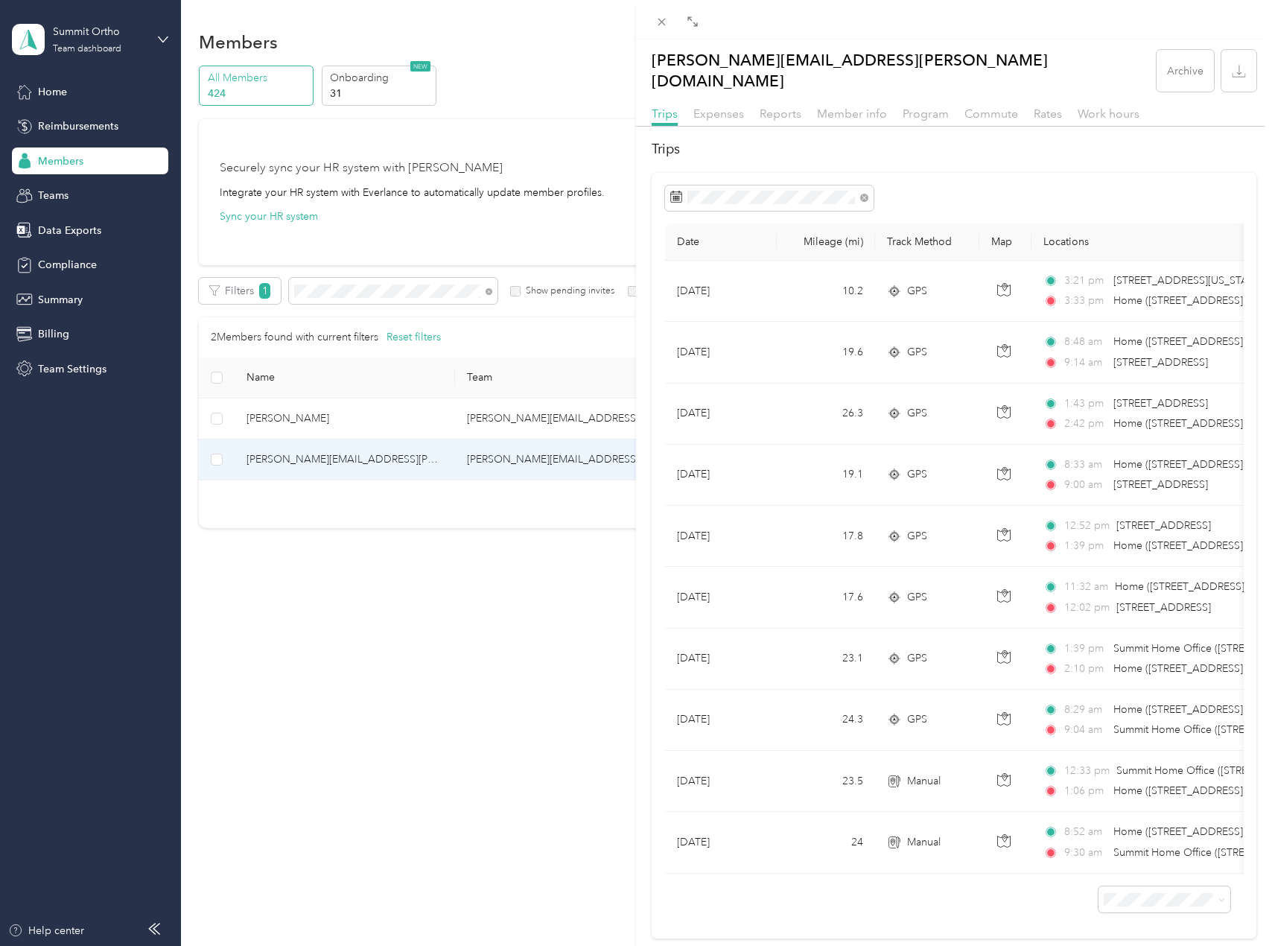
click at [859, 107] on div "Trips Expenses Reports Member info Program Commute Rates Work hours" at bounding box center [954, 116] width 636 height 22
click at [854, 107] on span "Member info" at bounding box center [852, 114] width 70 height 14
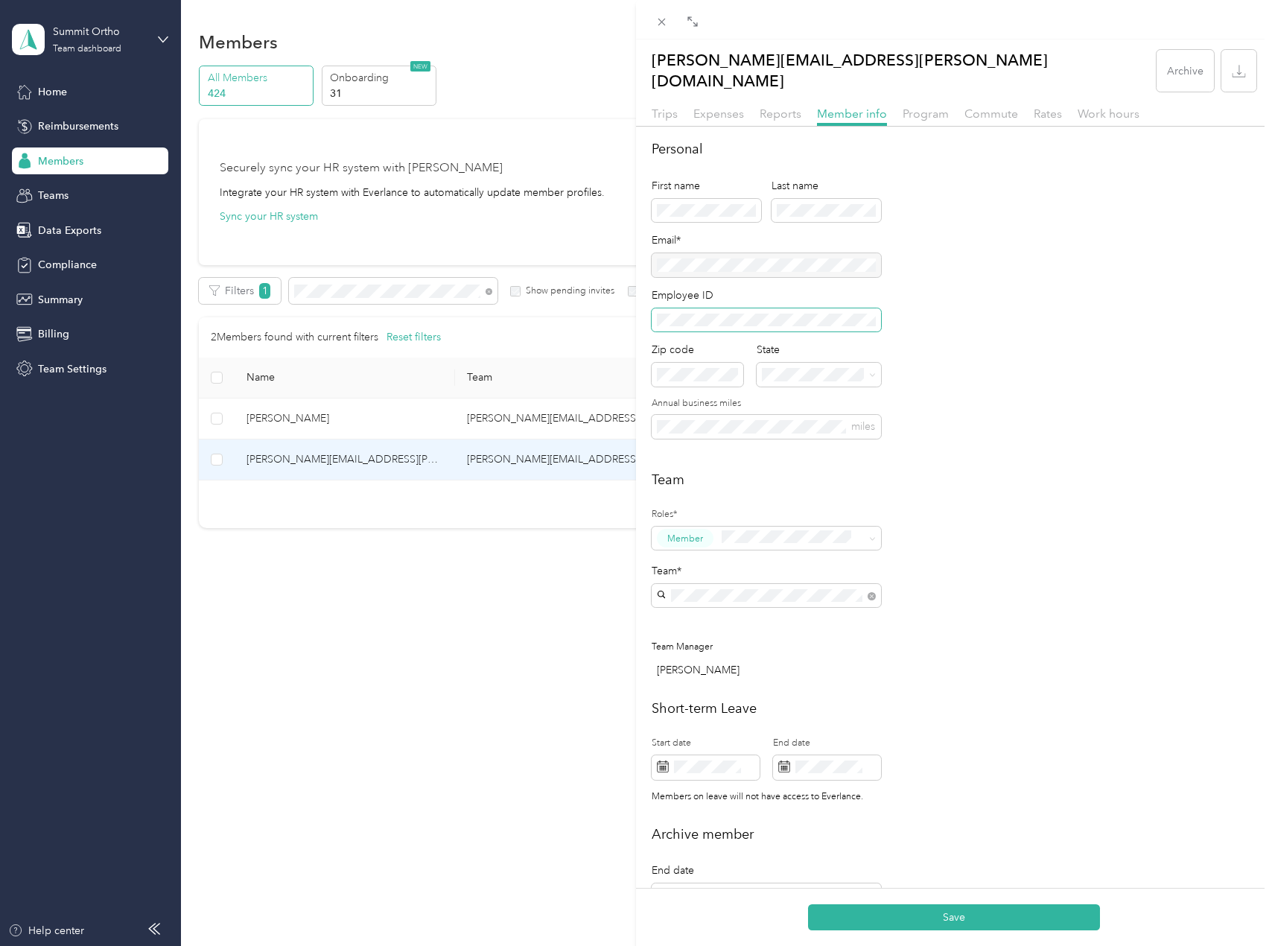
click at [808, 904] on button "Save" at bounding box center [954, 917] width 292 height 26
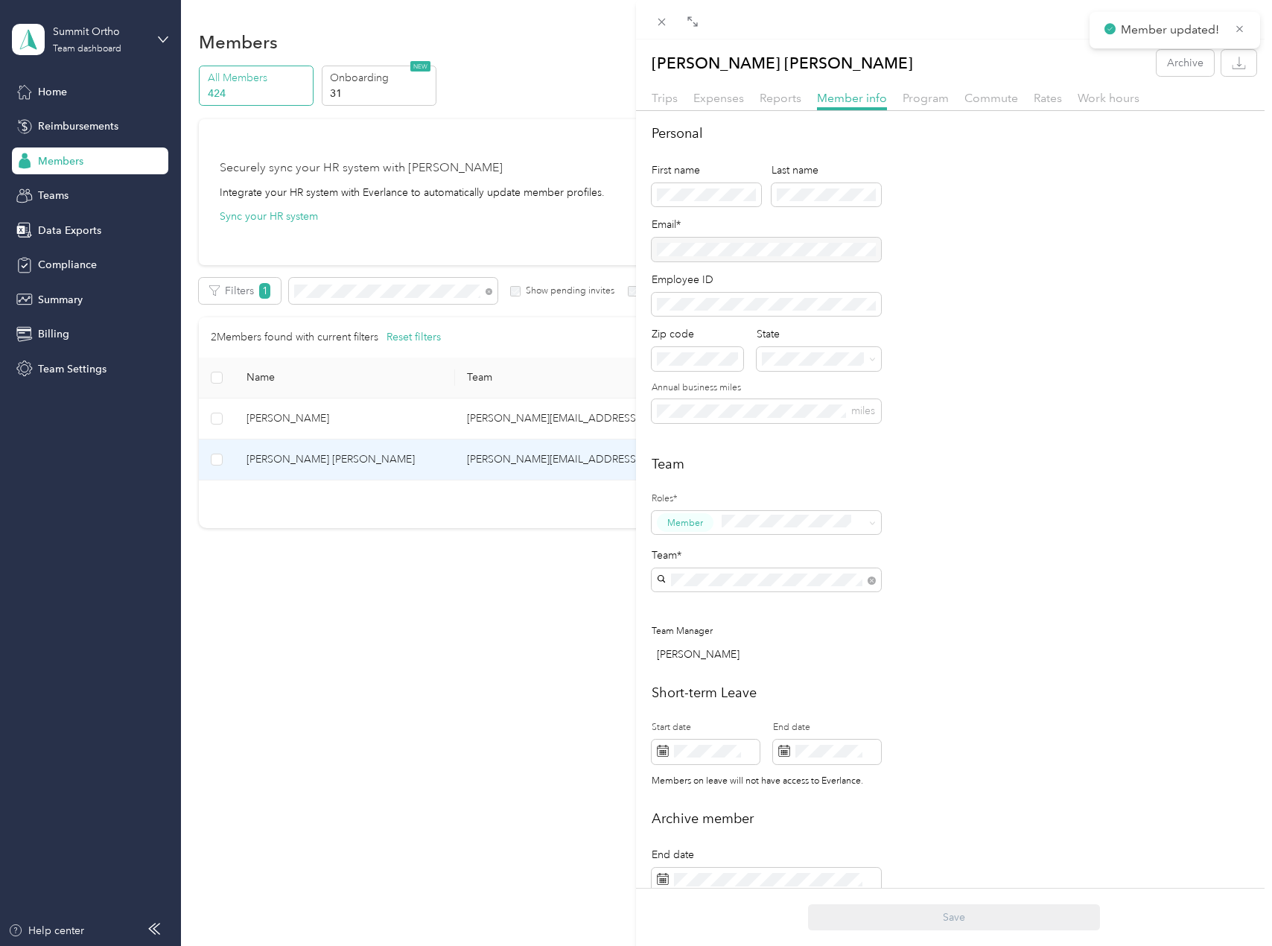
click at [392, 278] on div "[PERSON_NAME] [PERSON_NAME] Archive Trips Expenses Reports Member info Program …" at bounding box center [636, 473] width 1272 height 946
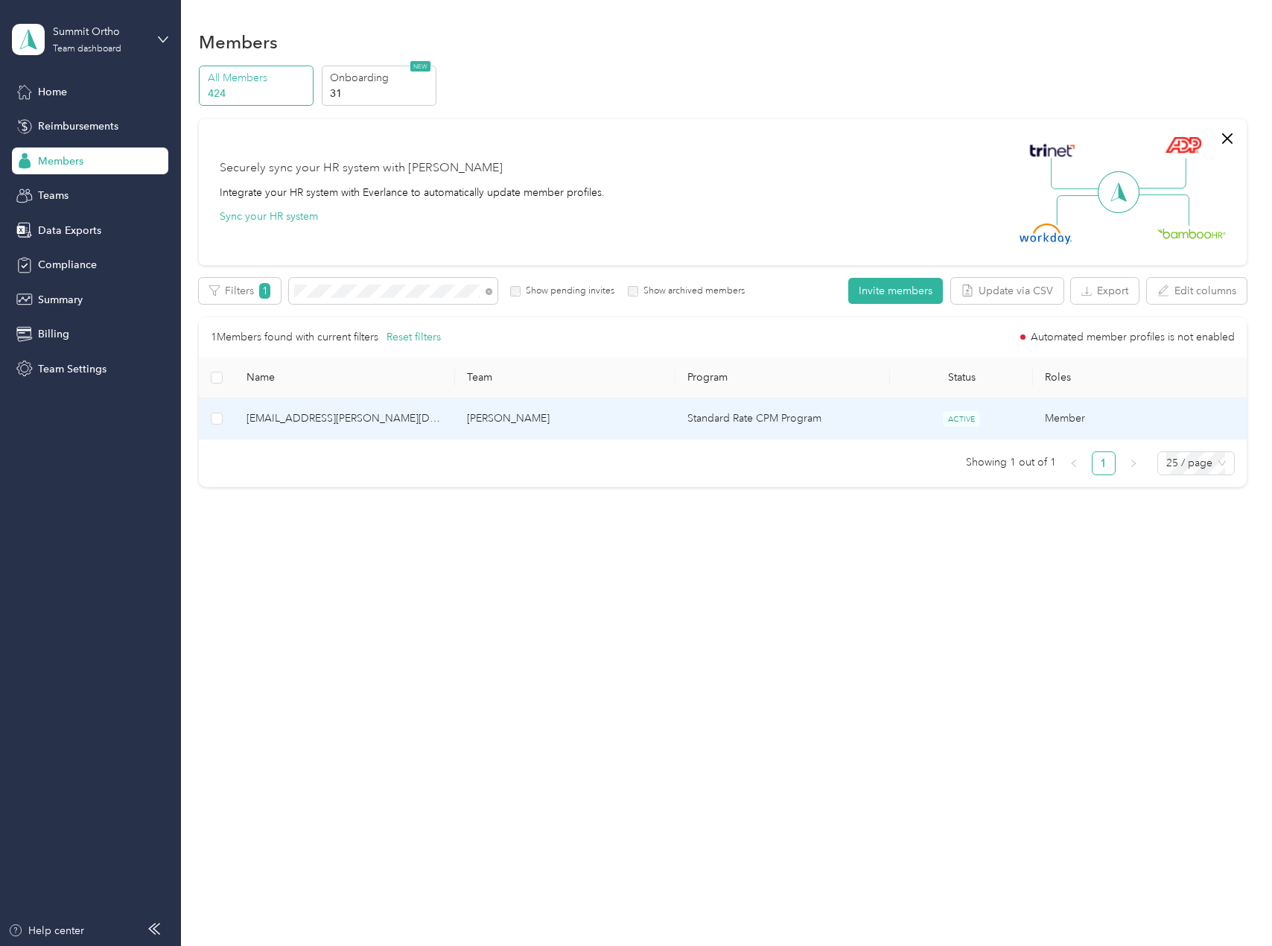
click at [363, 422] on span "[EMAIL_ADDRESS][PERSON_NAME][DOMAIN_NAME]" at bounding box center [345, 418] width 197 height 16
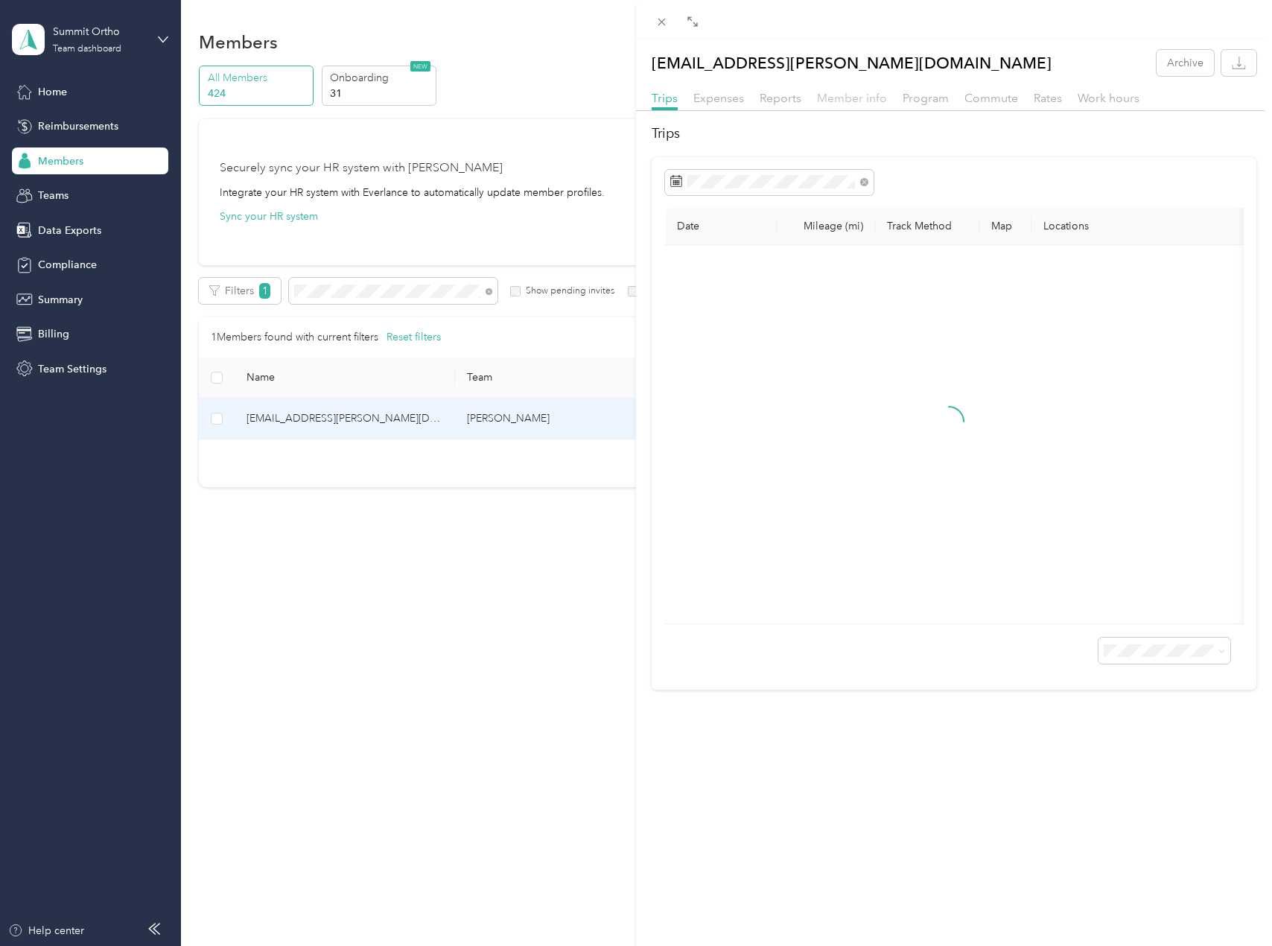
click at [840, 99] on span "Member info" at bounding box center [852, 98] width 70 height 14
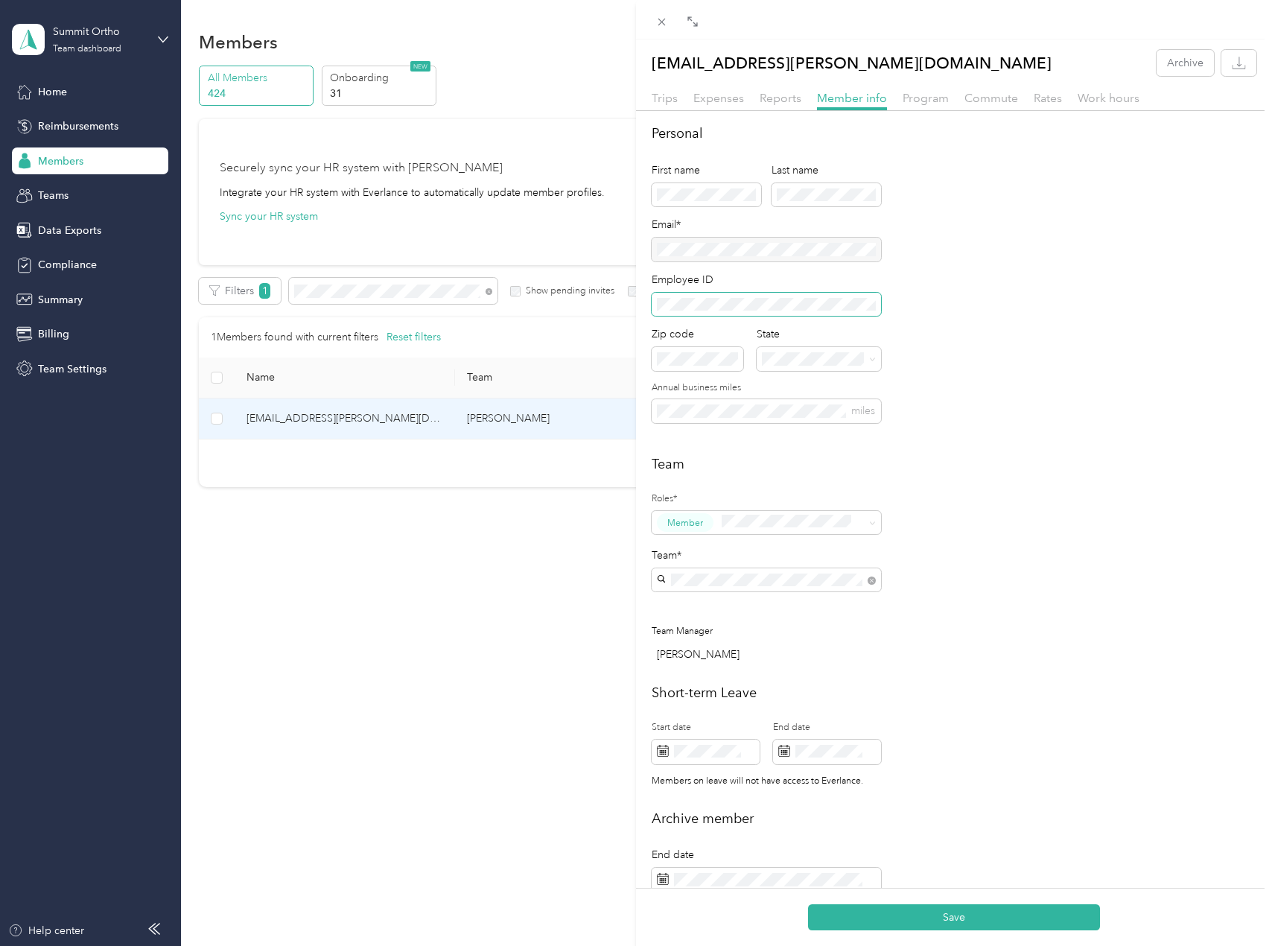
click at [808, 904] on button "Save" at bounding box center [954, 917] width 292 height 26
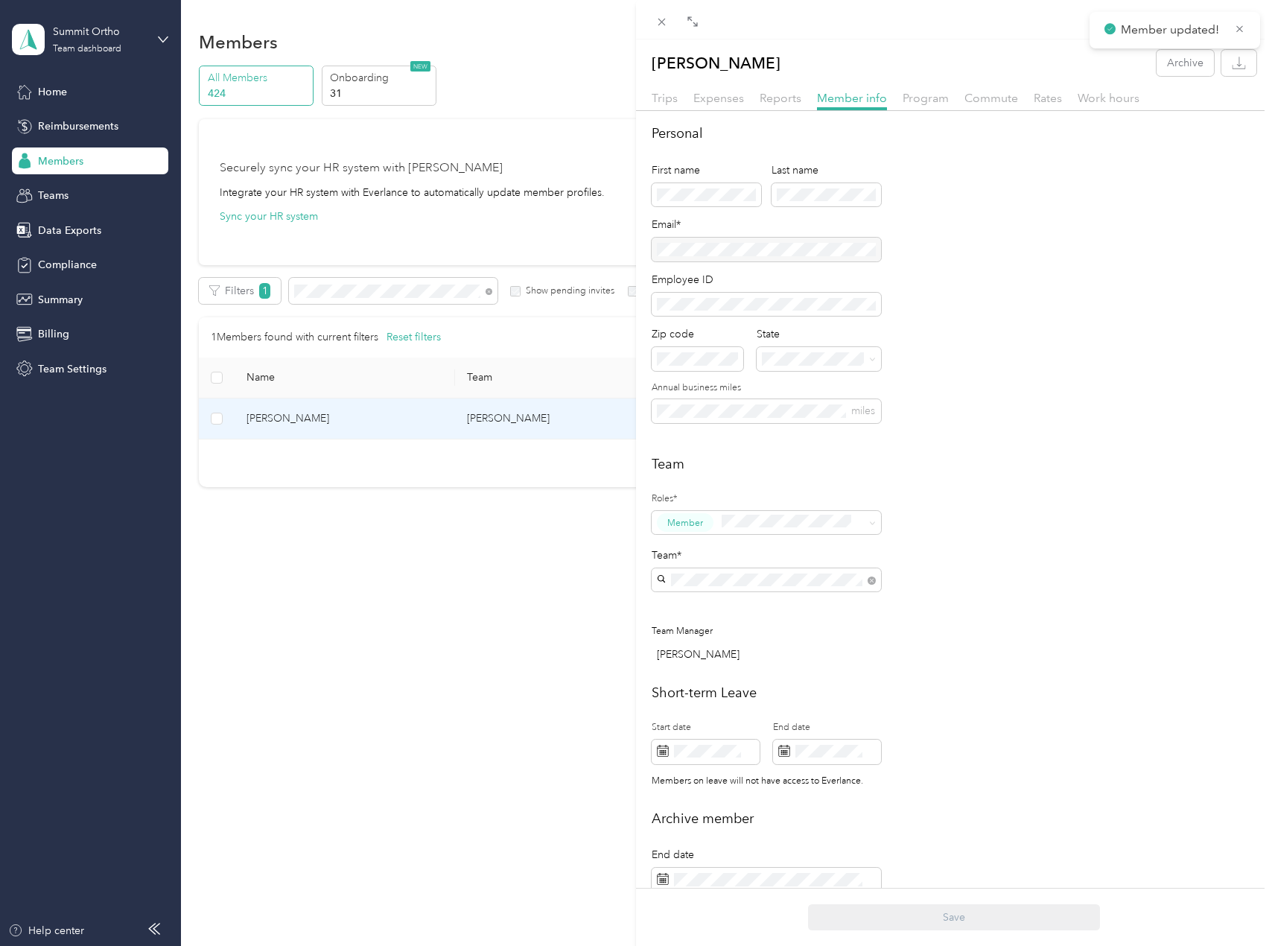
click at [364, 294] on div "Sierra [PERSON_NAME] Archive Trips Expenses Reports Member info Program Commute…" at bounding box center [636, 473] width 1272 height 946
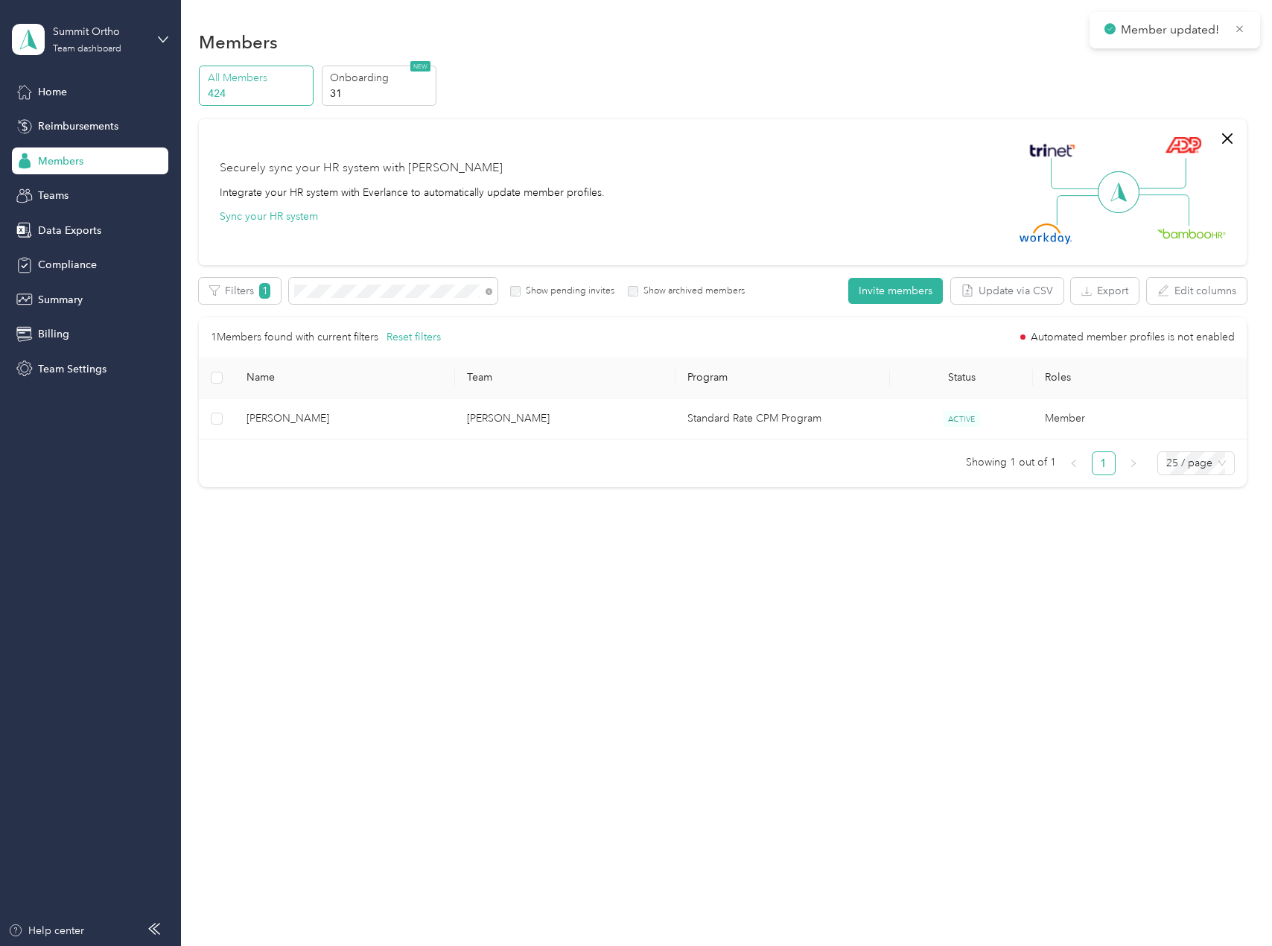
click at [387, 292] on div at bounding box center [636, 473] width 1272 height 946
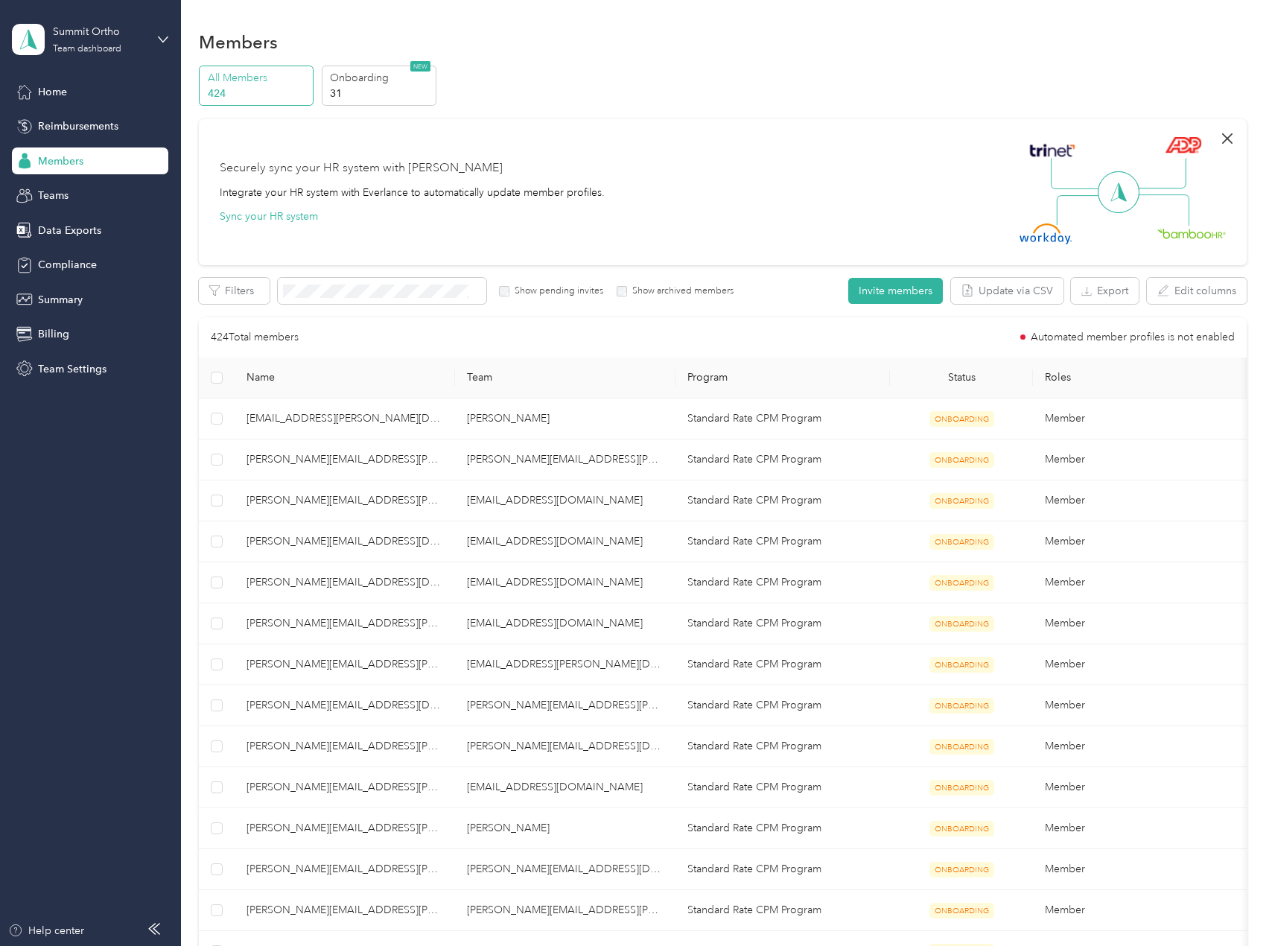
click at [1219, 133] on icon "button" at bounding box center [1228, 139] width 18 height 18
